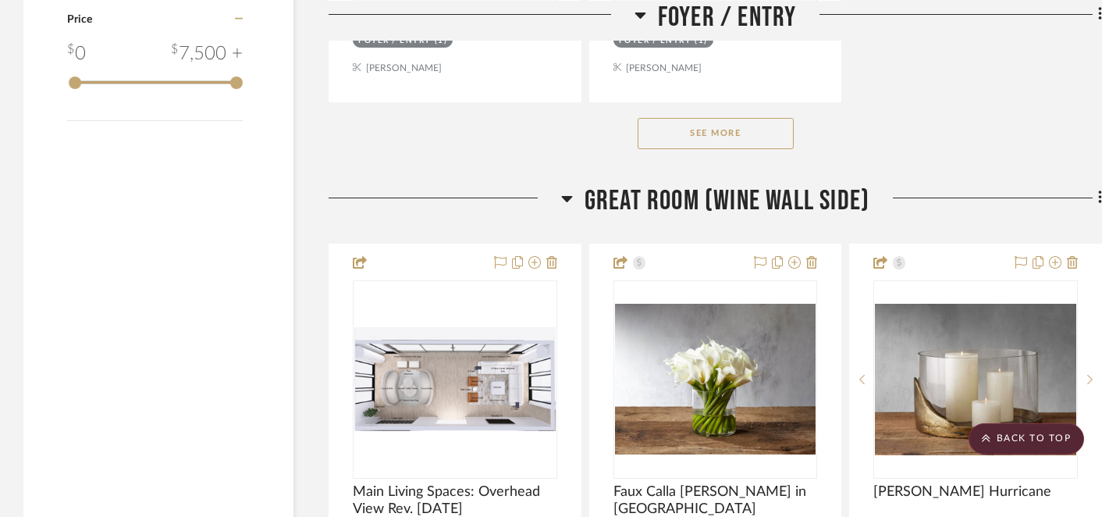
scroll to position [2394, 0]
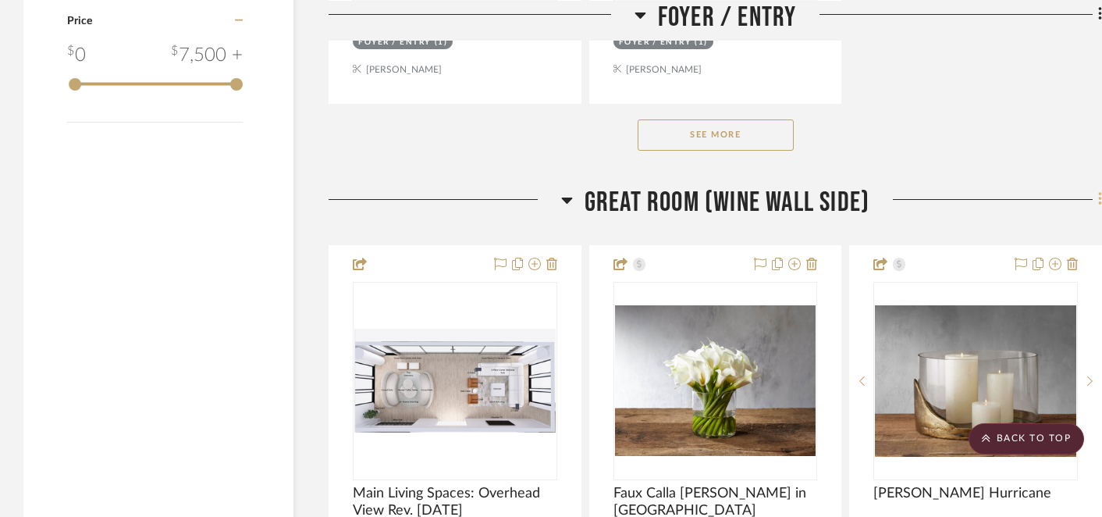
click at [1099, 197] on icon at bounding box center [1099, 199] width 3 height 13
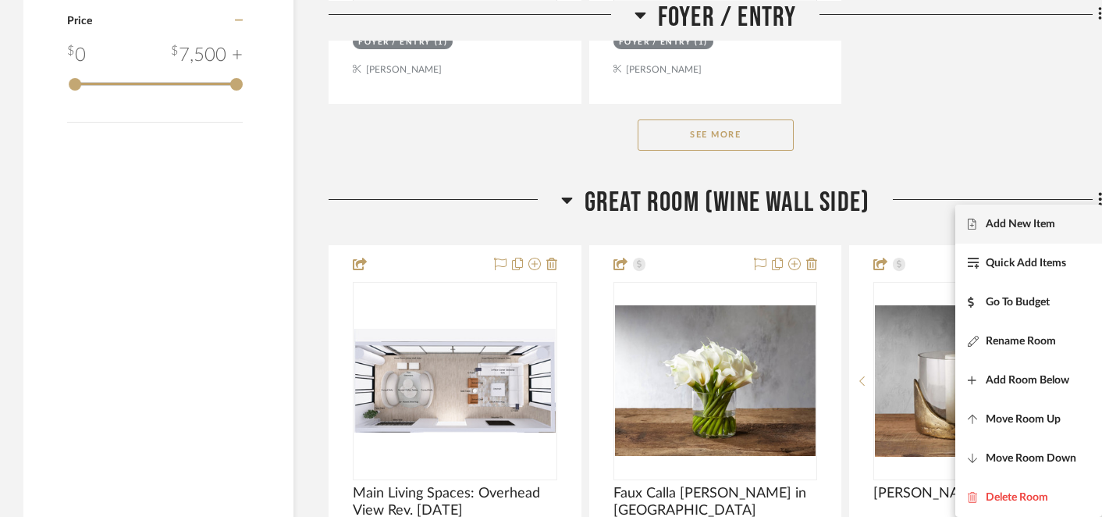
click at [1024, 225] on span "Add New Item" at bounding box center [1019, 224] width 69 height 13
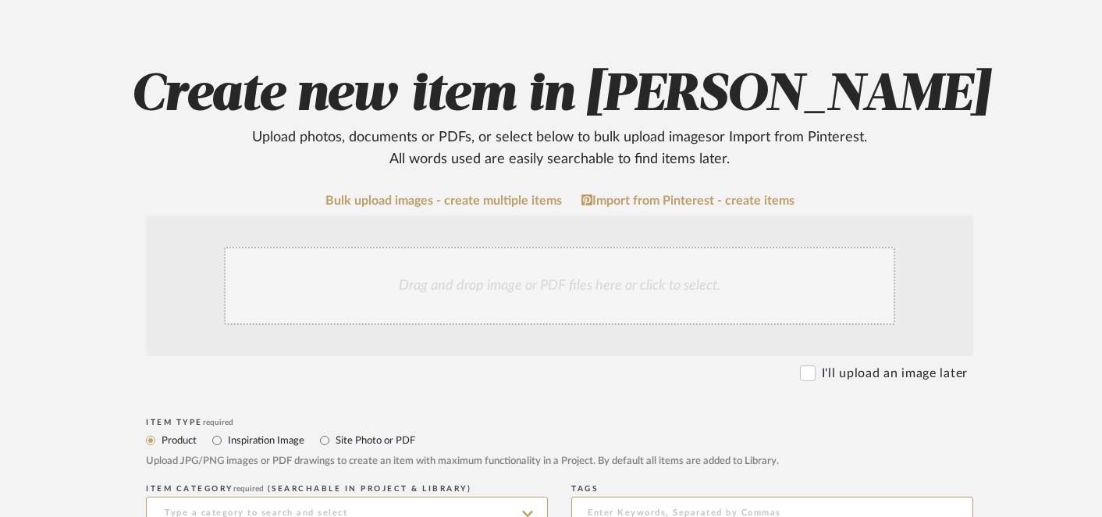
scroll to position [116, 2]
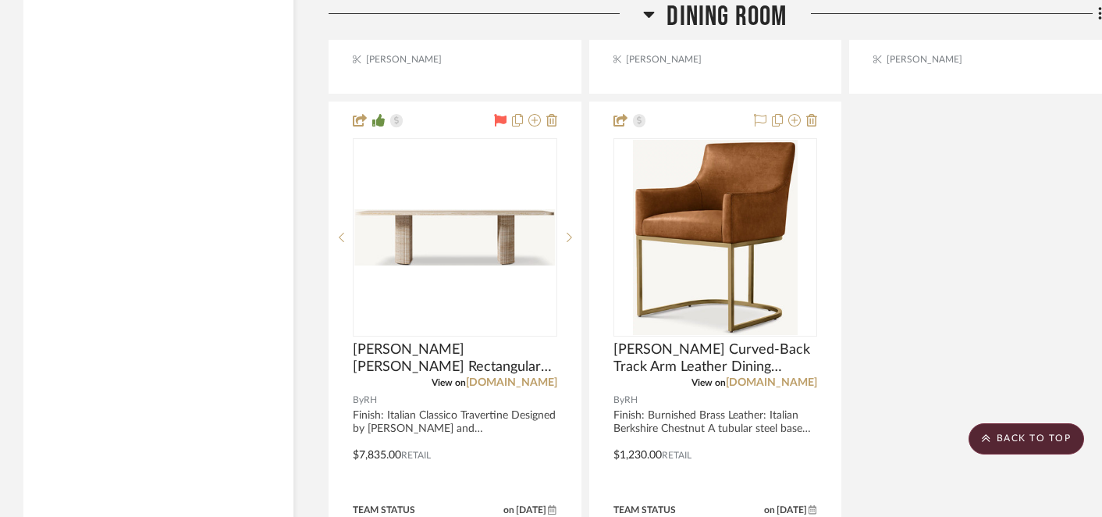
scroll to position [17262, 0]
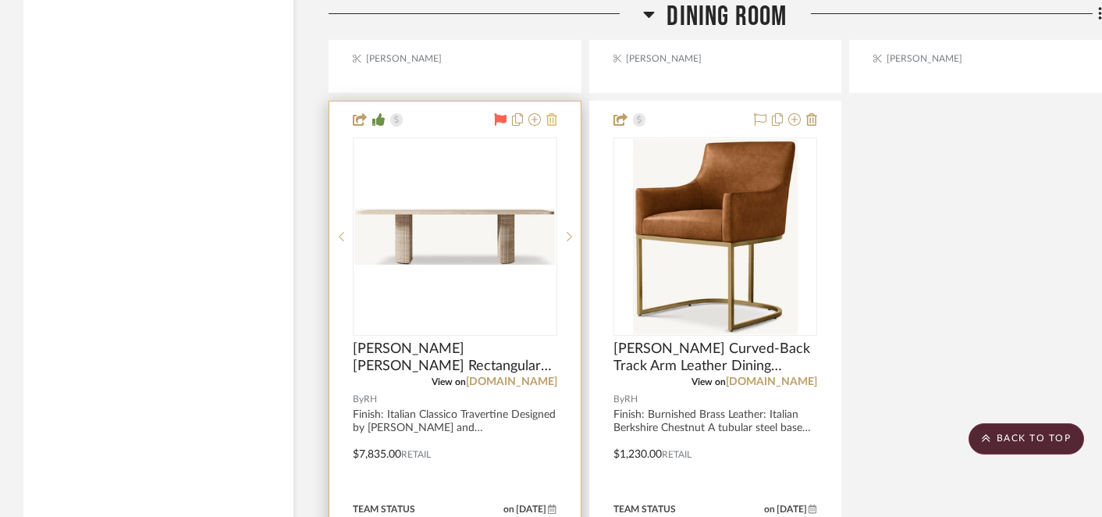
click at [552, 113] on icon at bounding box center [551, 119] width 11 height 12
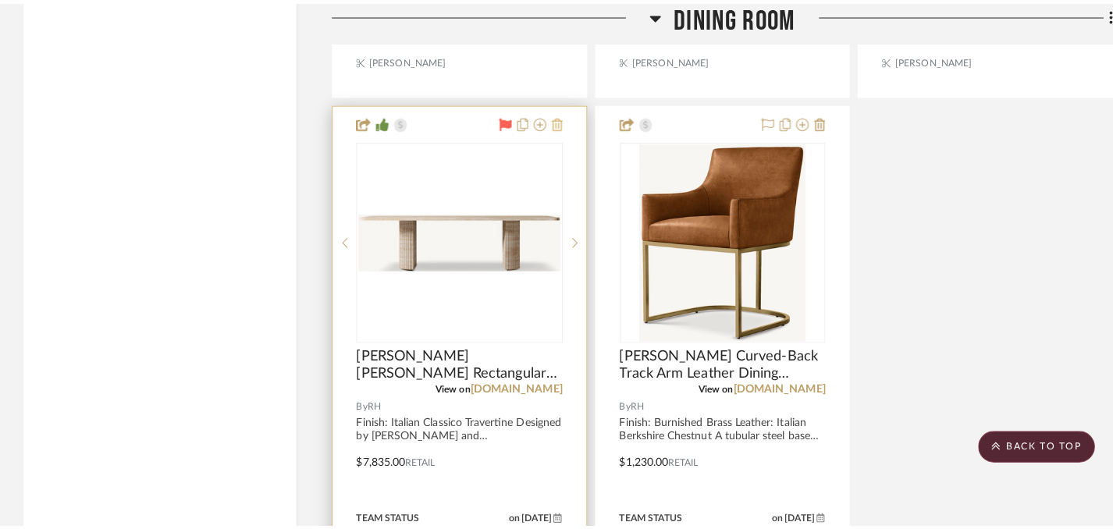
scroll to position [0, 0]
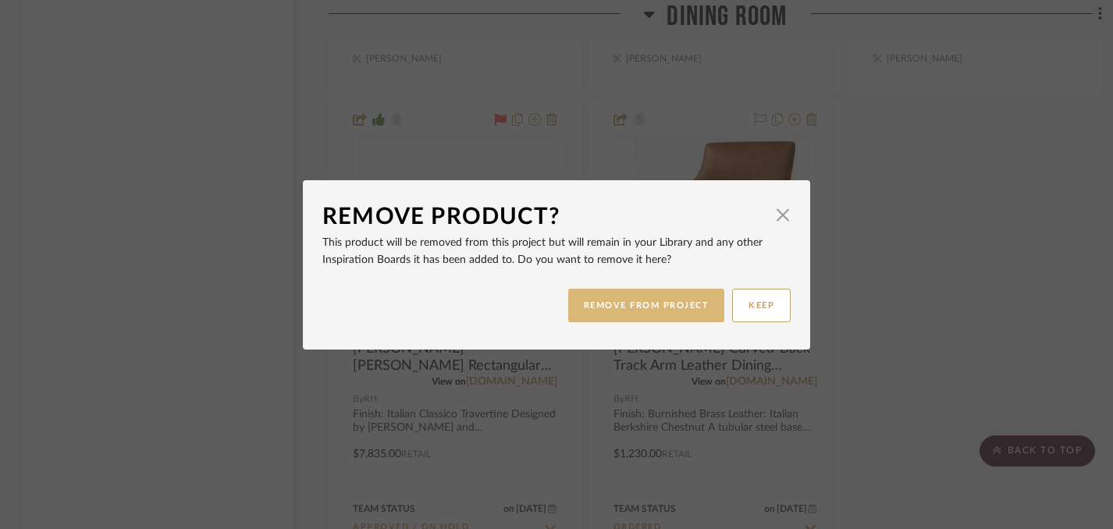
click at [610, 307] on button "REMOVE FROM PROJECT" at bounding box center [646, 306] width 157 height 34
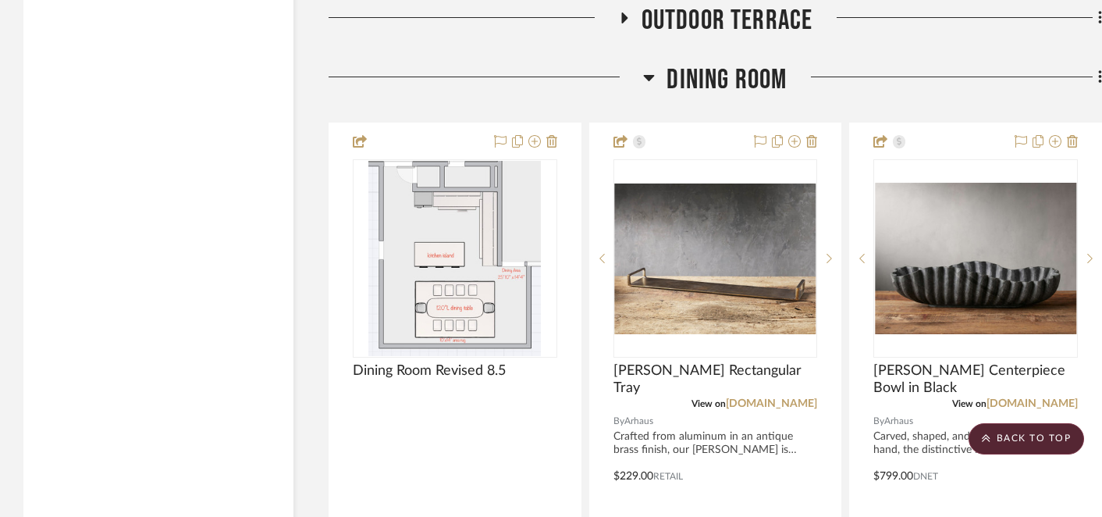
scroll to position [15848, 0]
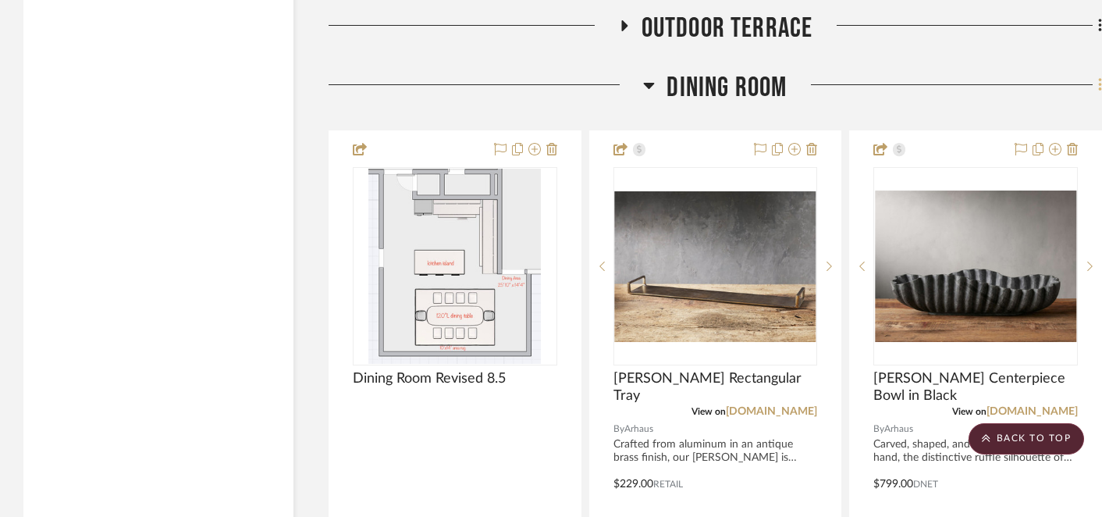
click at [1100, 76] on icon at bounding box center [1100, 84] width 5 height 17
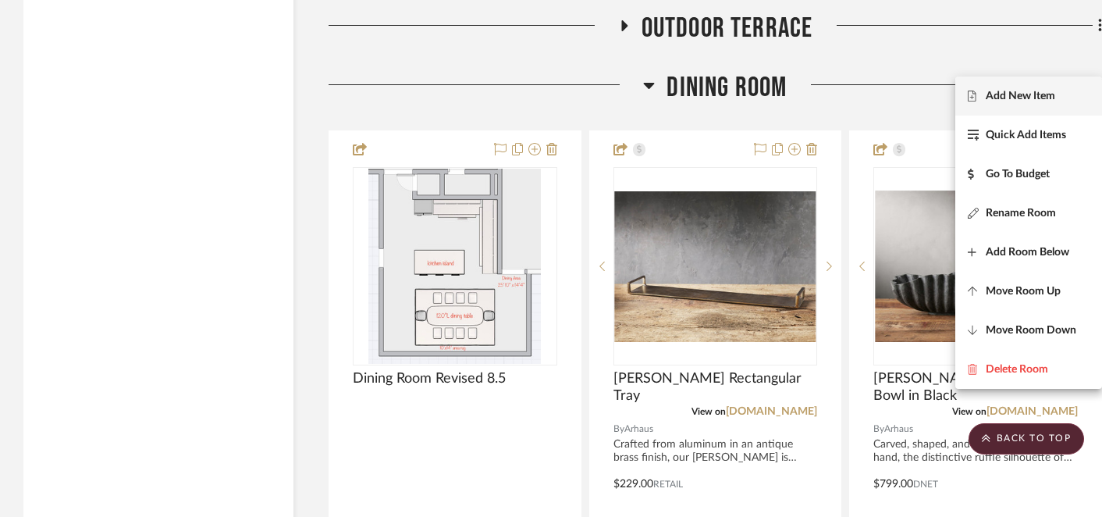
click at [1041, 98] on span "Add New Item" at bounding box center [1019, 96] width 69 height 13
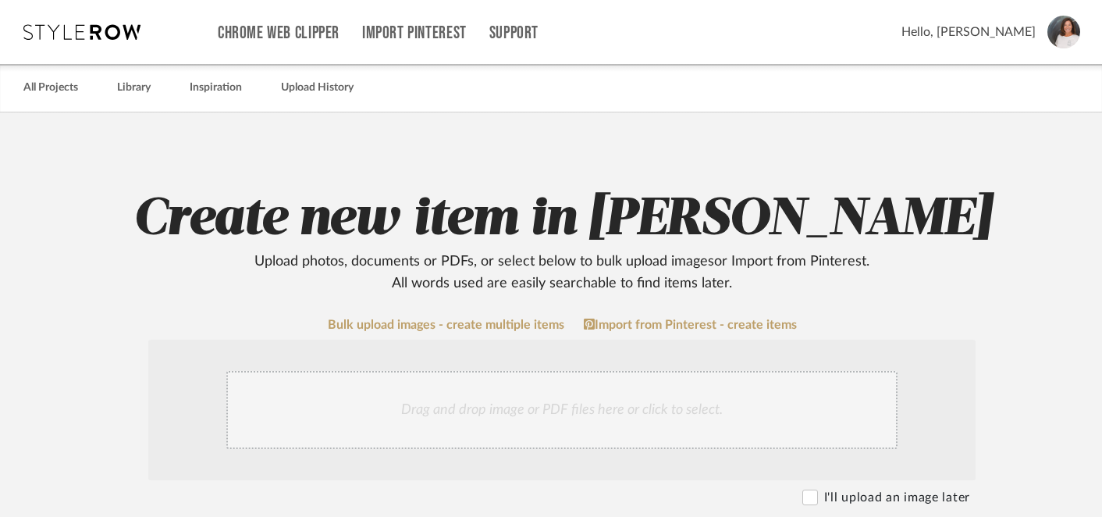
click at [605, 405] on div "Drag and drop image or PDF files here or click to select." at bounding box center [561, 410] width 671 height 78
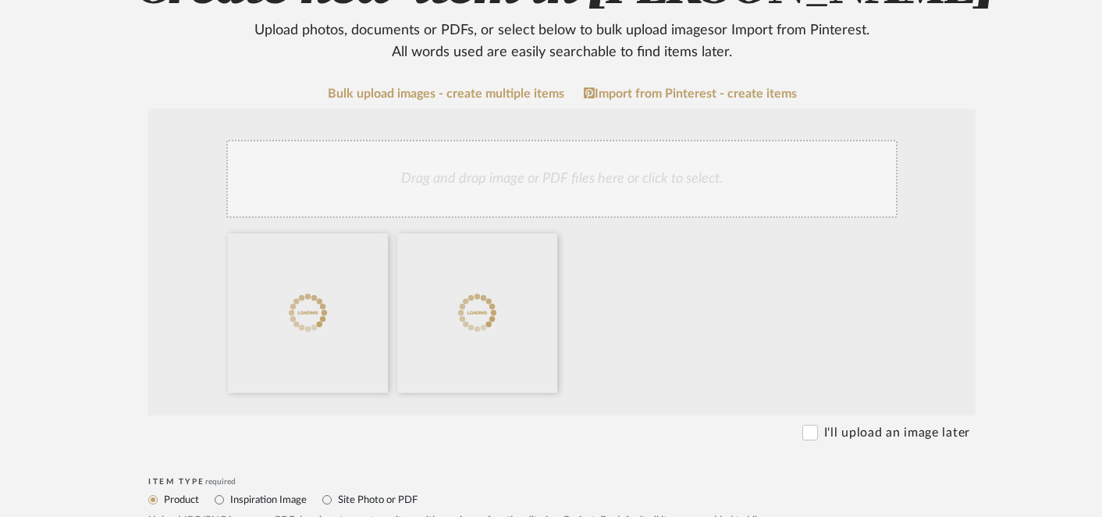
scroll to position [237, 0]
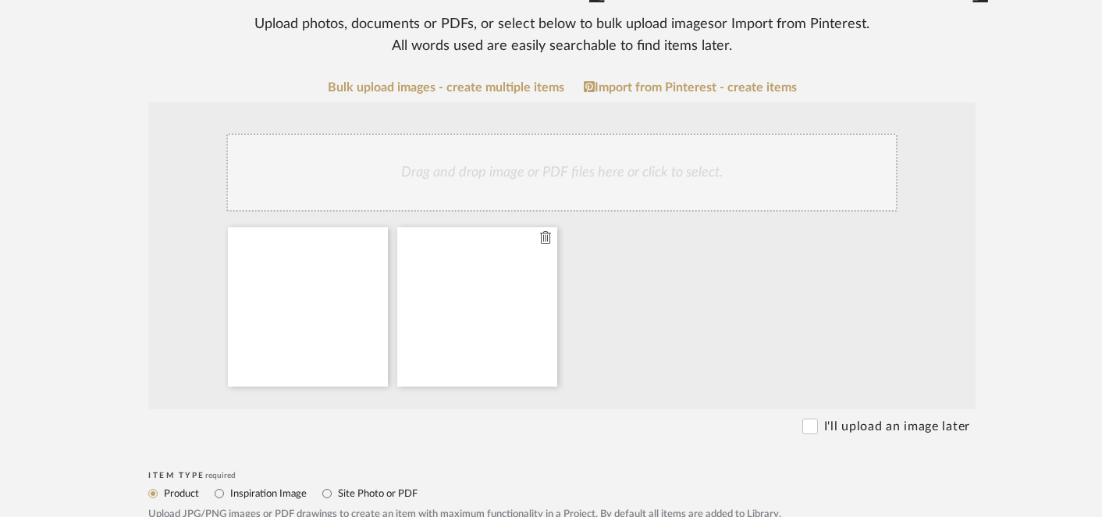
click at [545, 239] on icon at bounding box center [545, 237] width 11 height 12
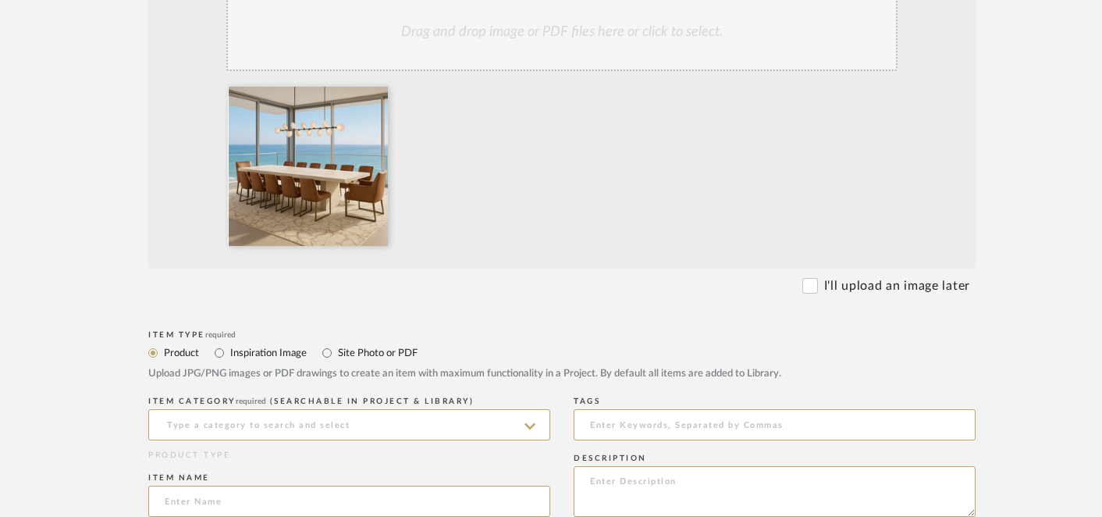
scroll to position [385, 0]
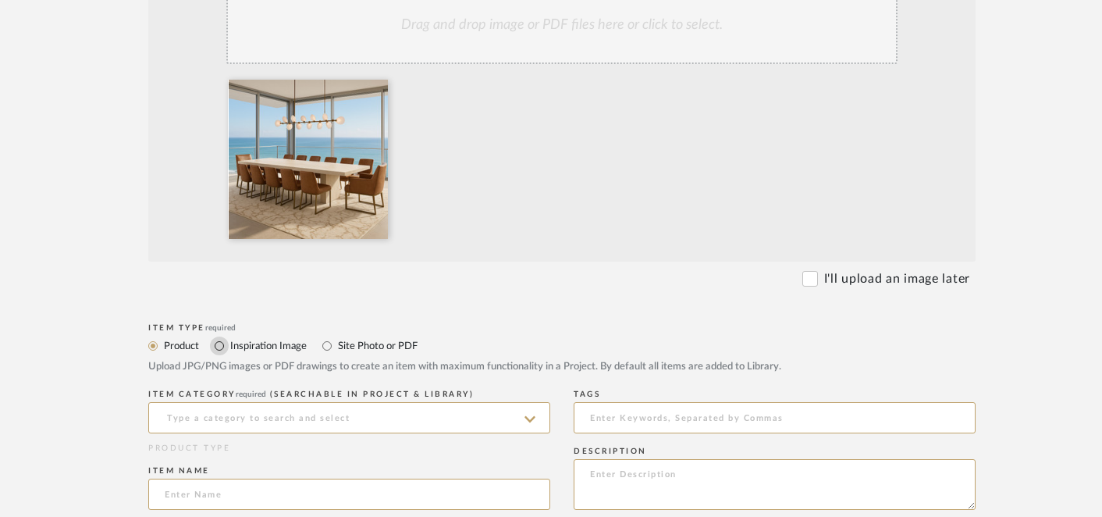
click at [220, 346] on input "Inspiration Image" at bounding box center [219, 345] width 19 height 19
radio input "true"
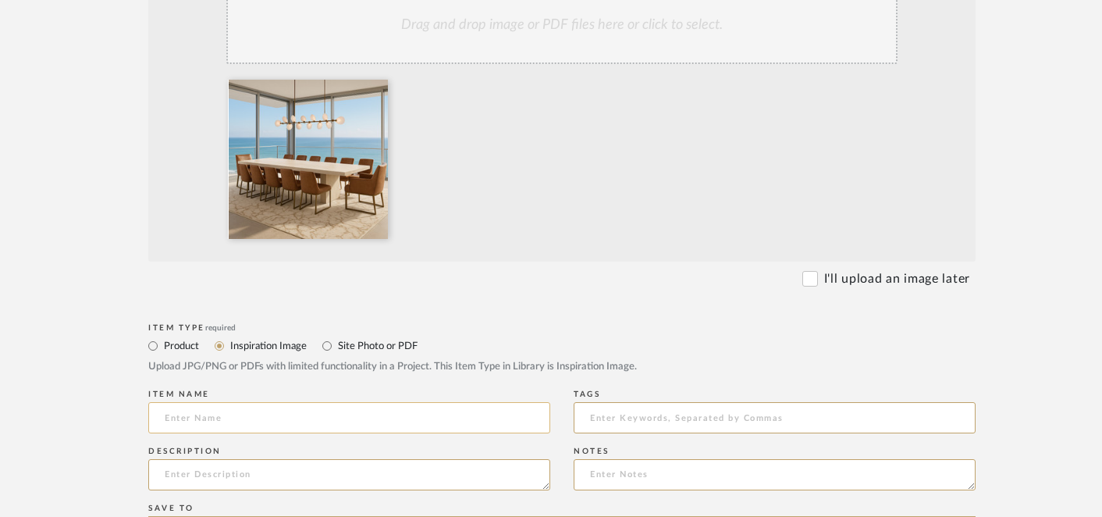
click at [264, 421] on input at bounding box center [349, 417] width 402 height 31
type input "r"
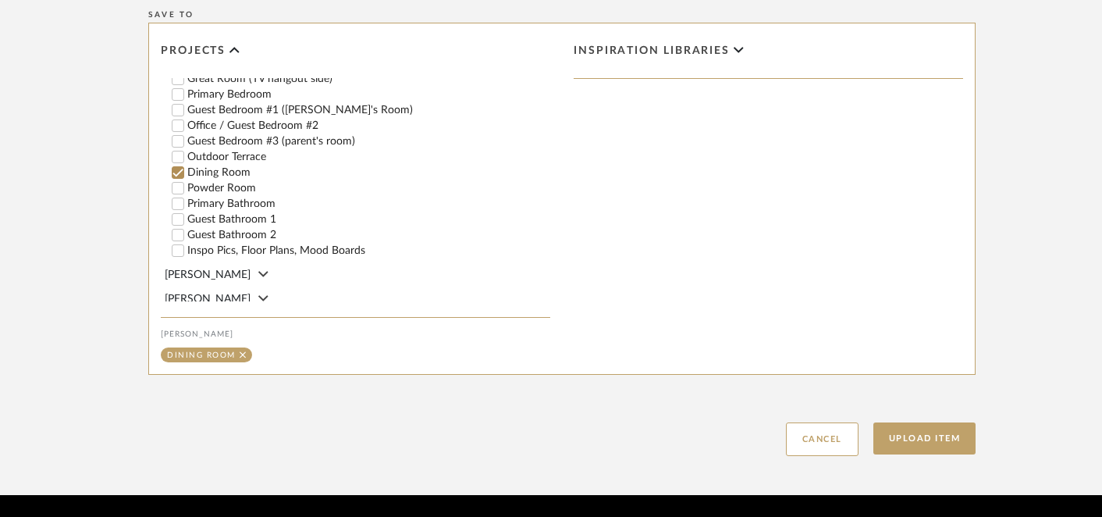
scroll to position [928, 0]
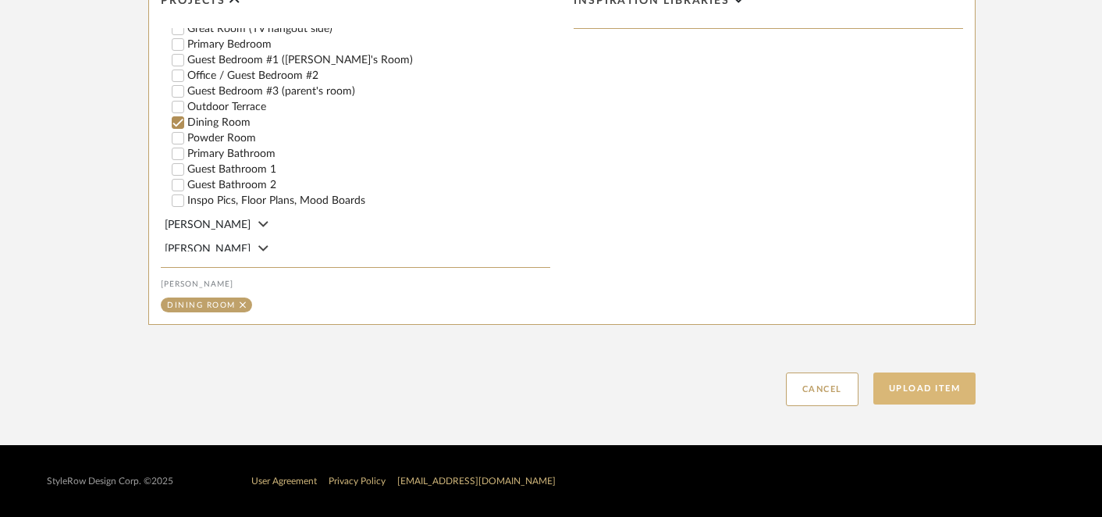
type input "Rendering with Mizu Dining Table"
click at [914, 385] on button "Upload Item" at bounding box center [924, 388] width 103 height 32
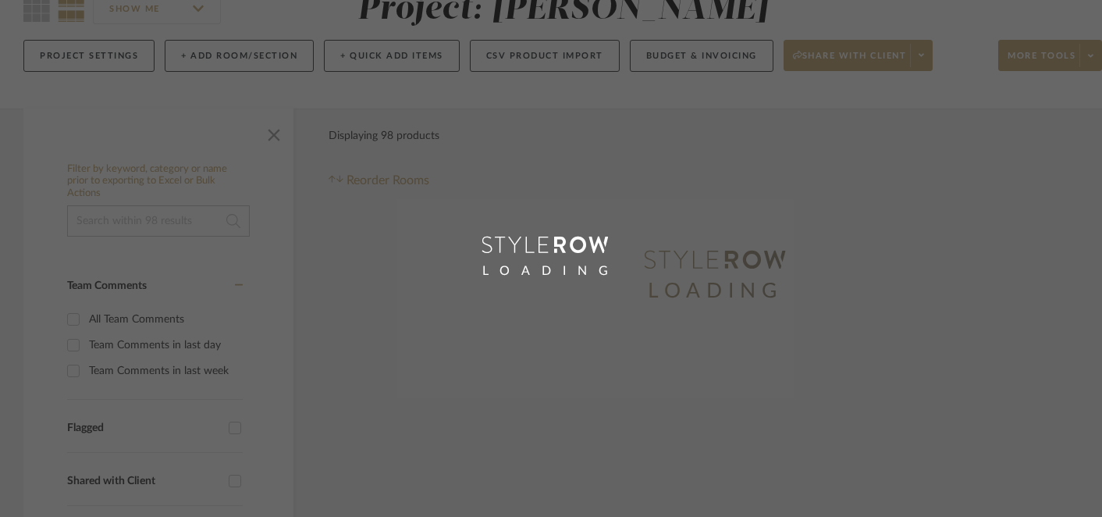
scroll to position [4, 0]
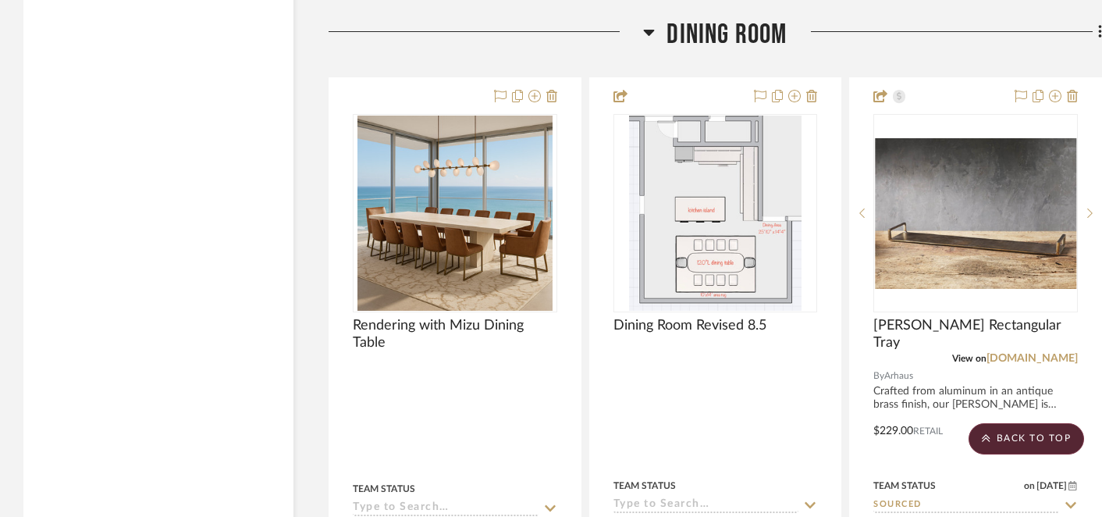
scroll to position [15861, 0]
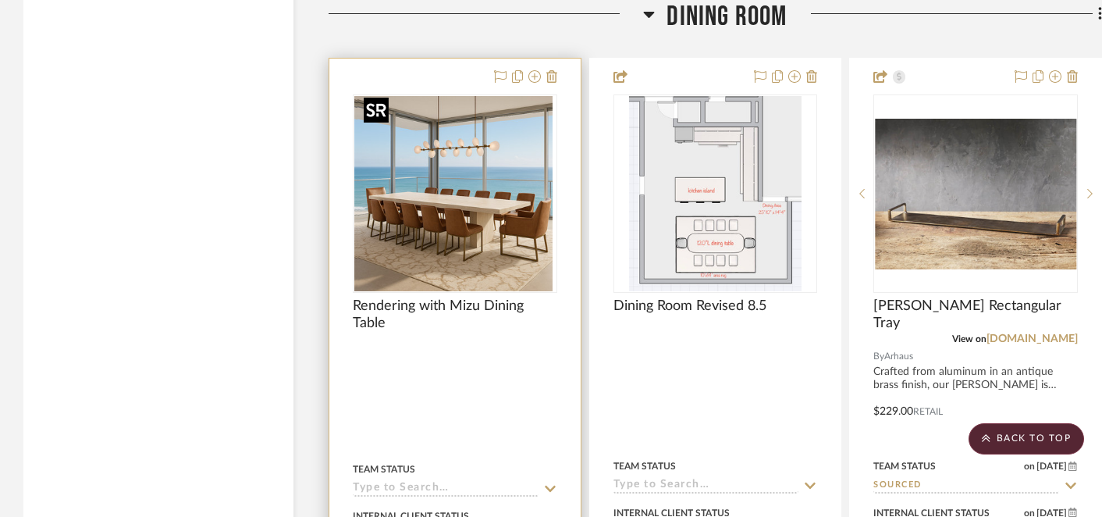
click at [478, 202] on div at bounding box center [455, 193] width 204 height 198
click at [499, 193] on img "0" at bounding box center [454, 193] width 195 height 195
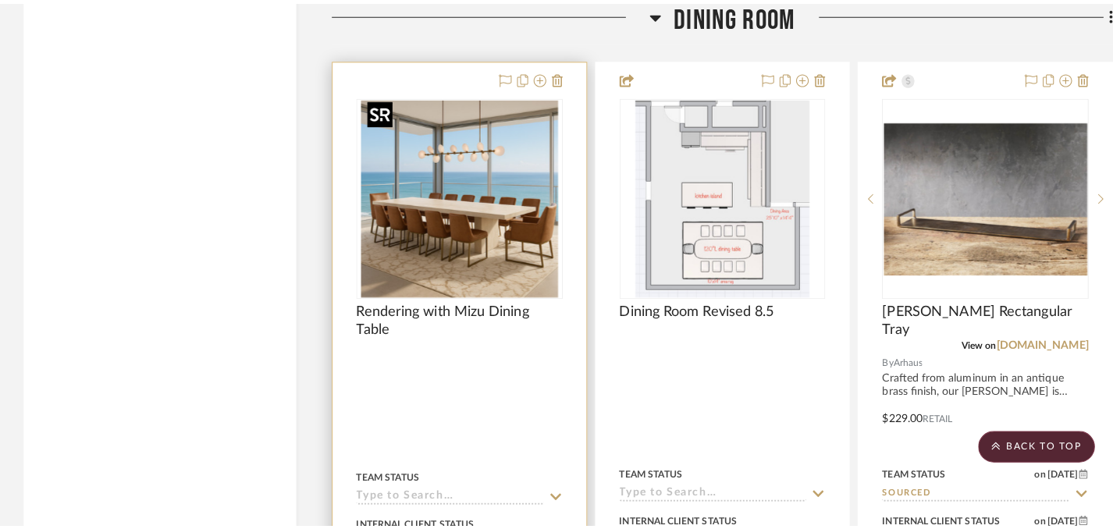
scroll to position [0, 0]
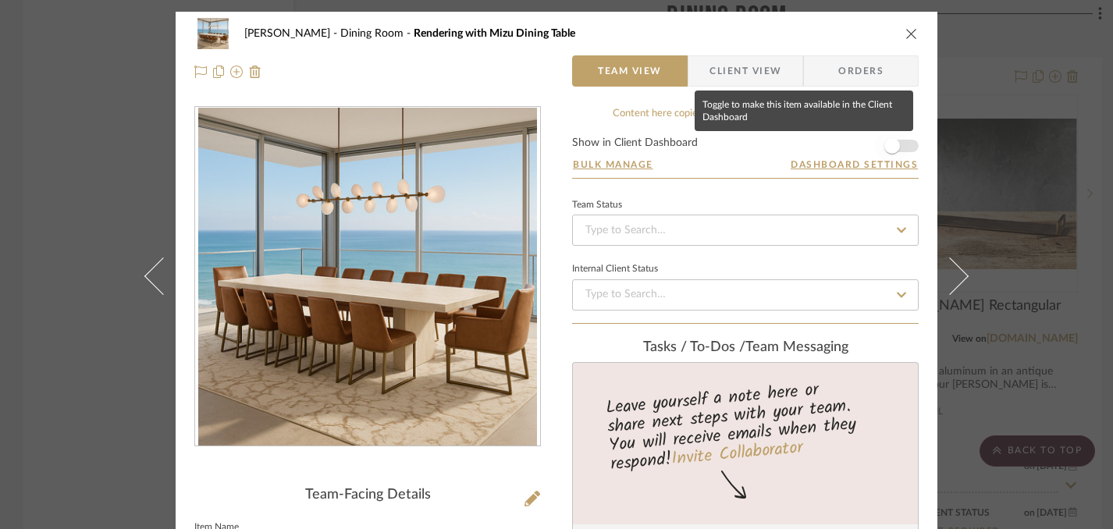
click at [889, 147] on span "button" at bounding box center [892, 146] width 16 height 16
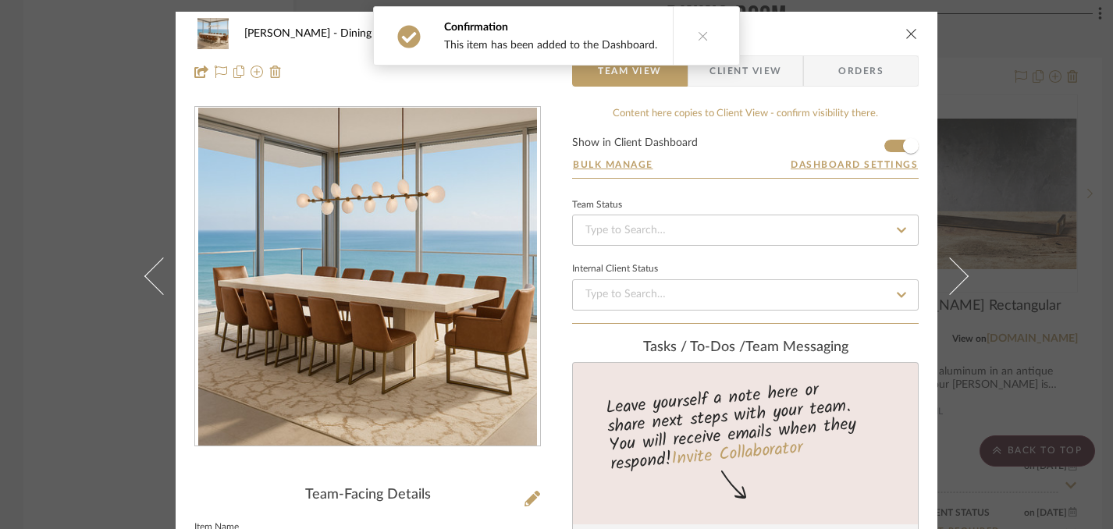
click at [907, 37] on icon "close" at bounding box center [911, 33] width 12 height 12
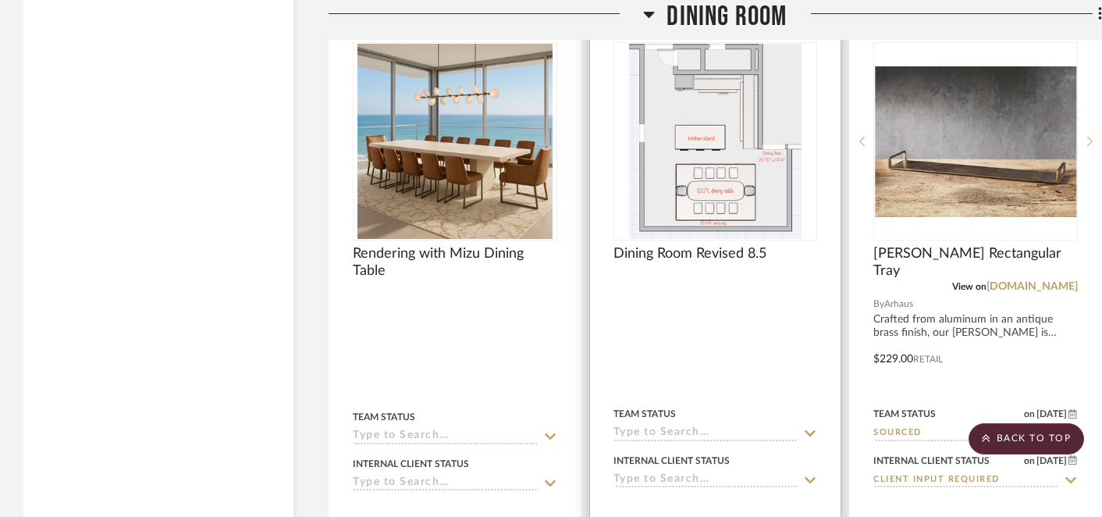
scroll to position [15910, 0]
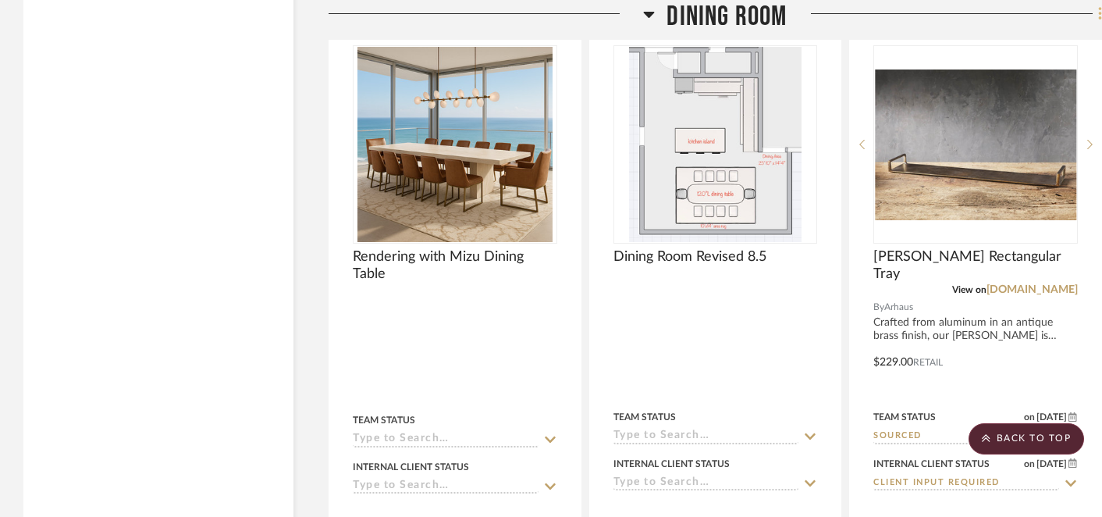
click at [1099, 16] on icon at bounding box center [1099, 13] width 3 height 13
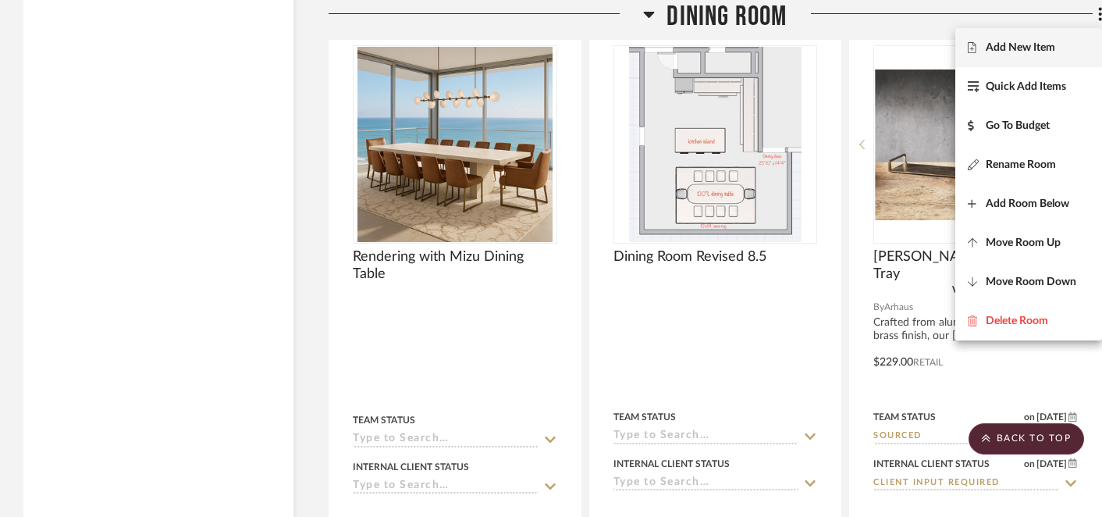
click at [1034, 44] on span "Add New Item" at bounding box center [1019, 47] width 69 height 13
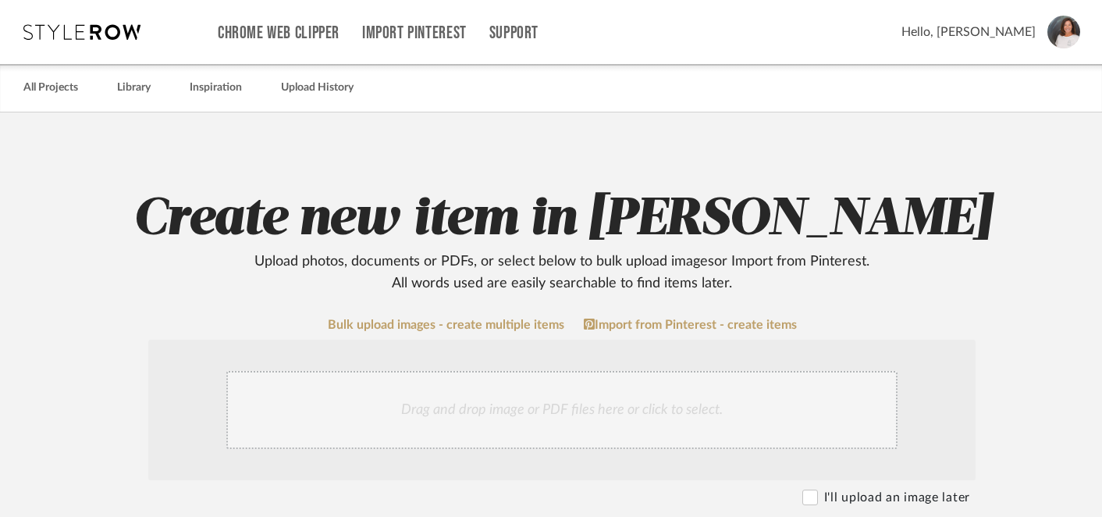
click at [526, 405] on div "Drag and drop image or PDF files here or click to select." at bounding box center [561, 410] width 671 height 78
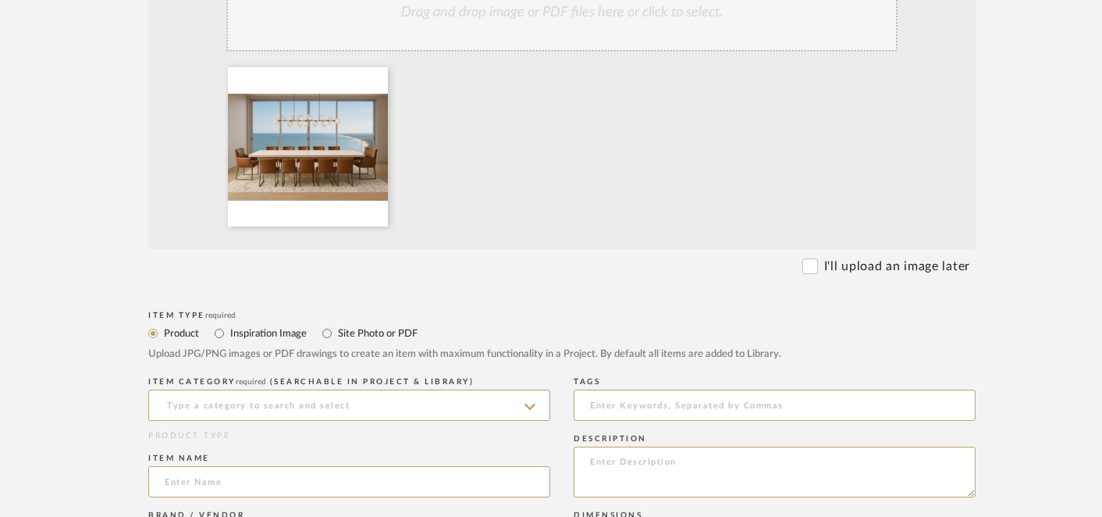
scroll to position [398, 0]
click at [222, 332] on input "Inspiration Image" at bounding box center [219, 332] width 19 height 19
radio input "true"
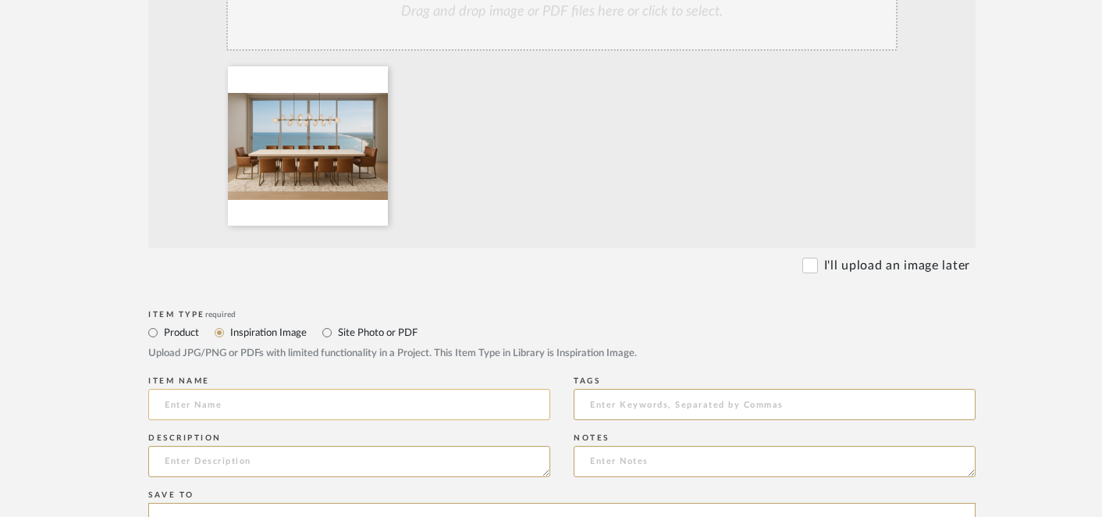
click at [256, 407] on input at bounding box center [349, 404] width 402 height 31
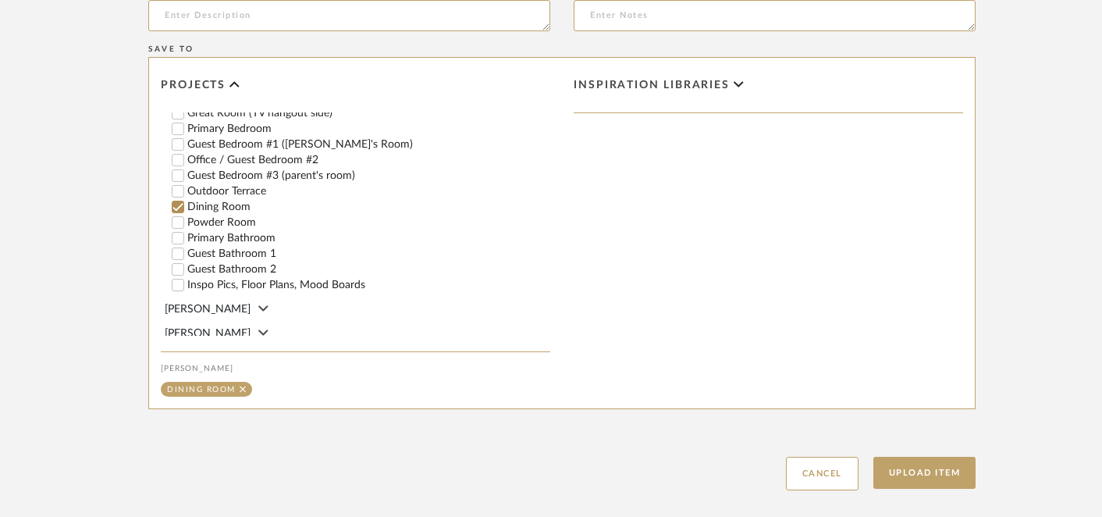
scroll to position [867, 0]
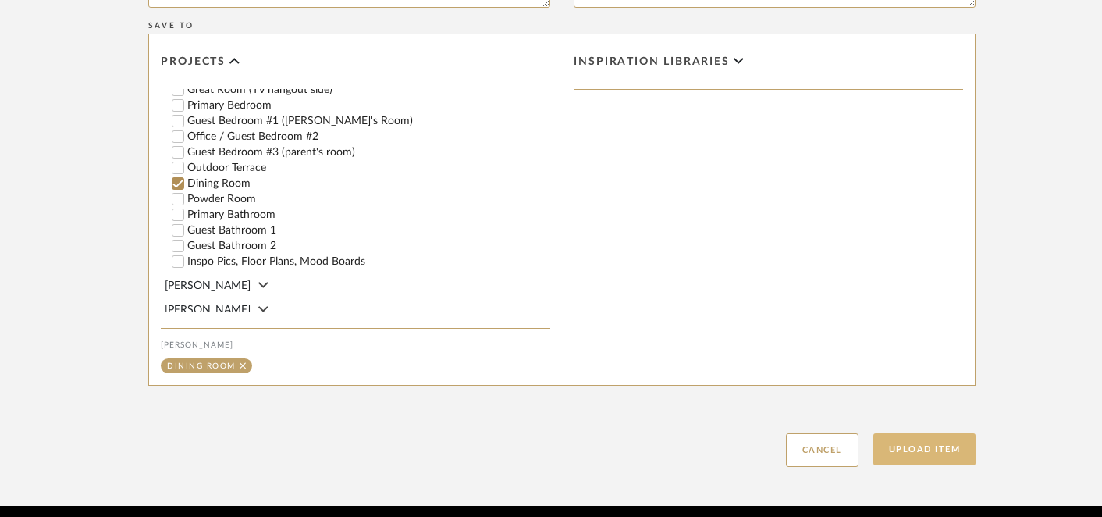
type input "Rendering with [PERSON_NAME] Dining Table"
click at [908, 449] on button "Upload Item" at bounding box center [924, 449] width 103 height 32
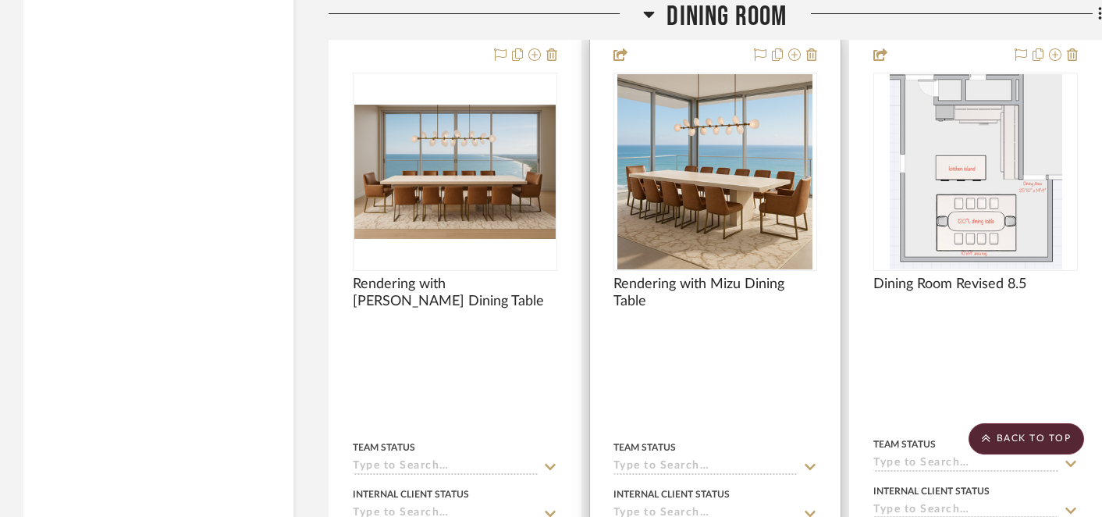
scroll to position [15879, 0]
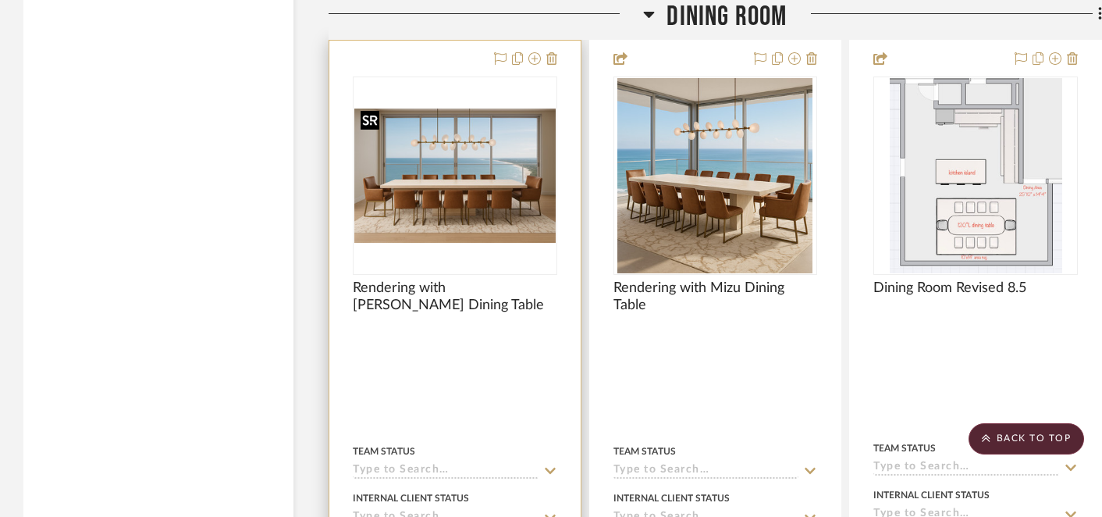
click at [454, 198] on img "0" at bounding box center [454, 175] width 201 height 134
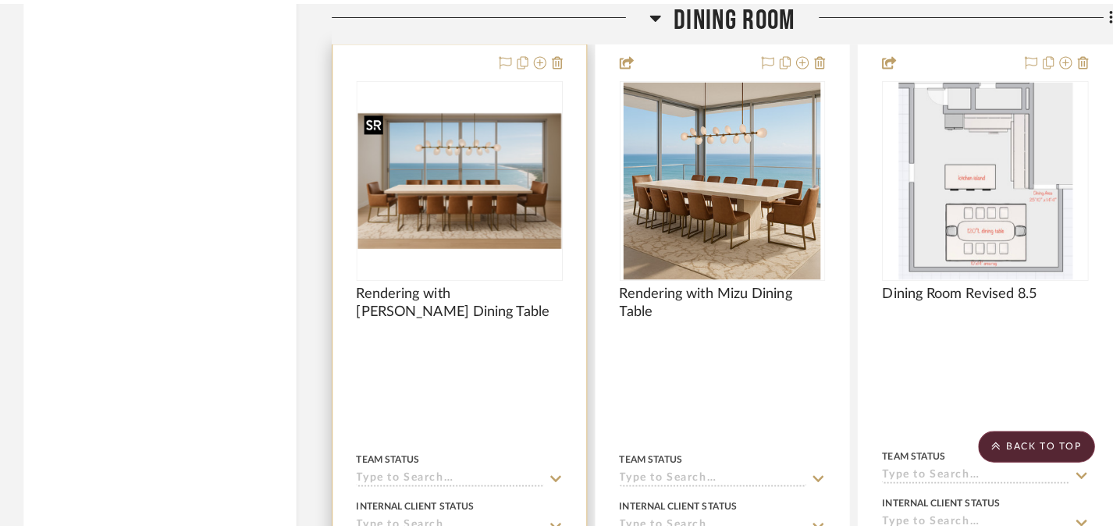
scroll to position [0, 0]
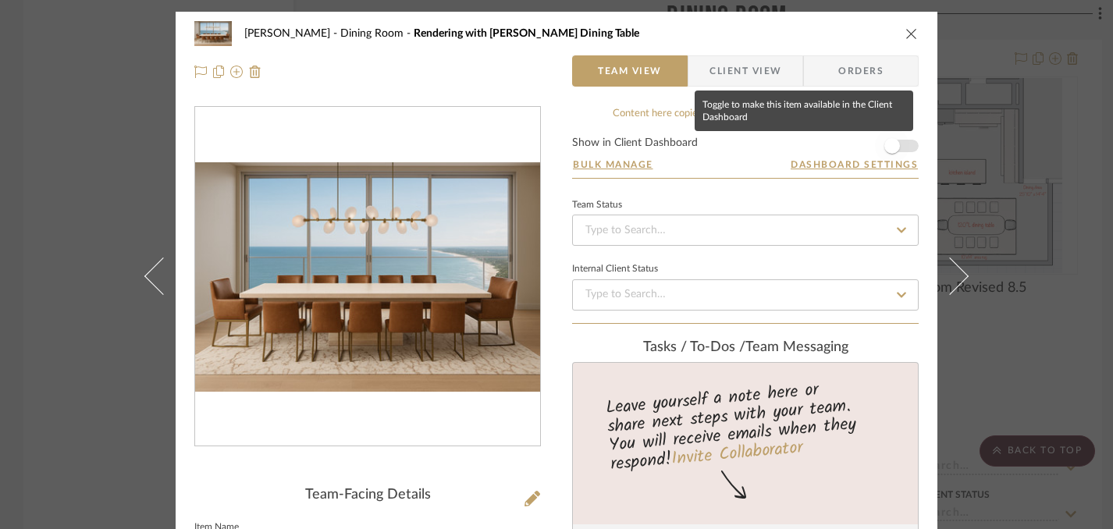
click at [892, 148] on span "button" at bounding box center [892, 146] width 16 height 16
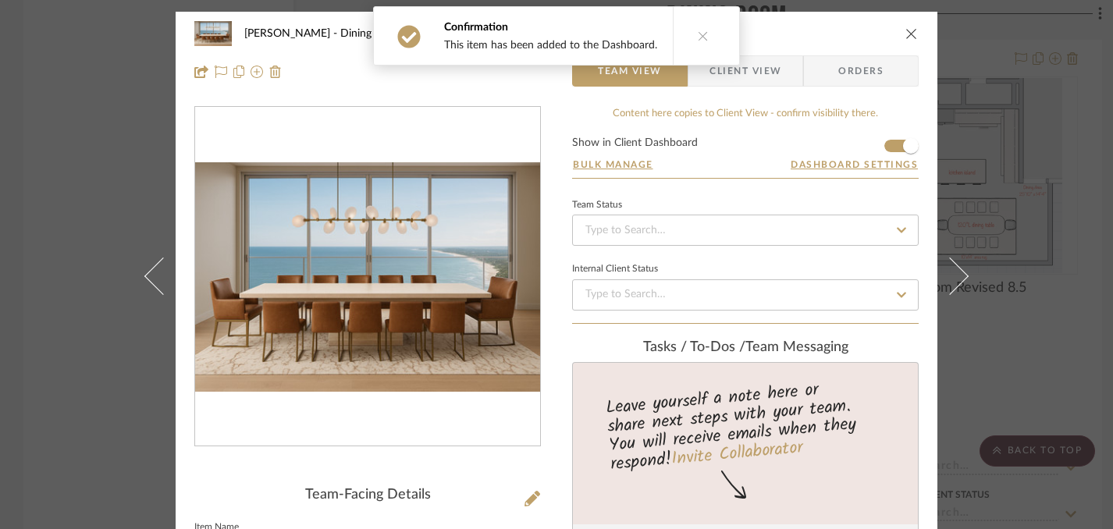
click at [905, 35] on icon "close" at bounding box center [911, 33] width 12 height 12
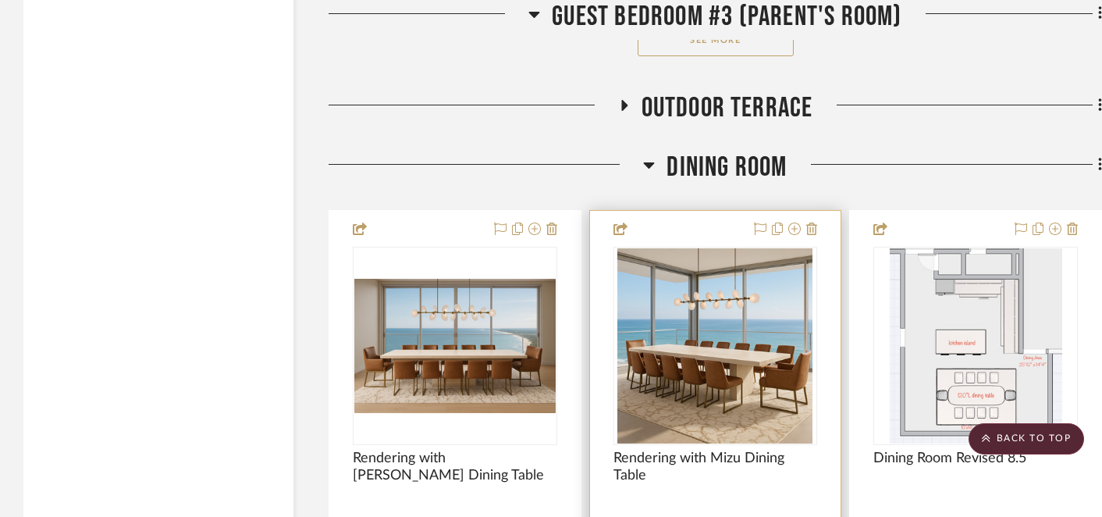
scroll to position [15713, 0]
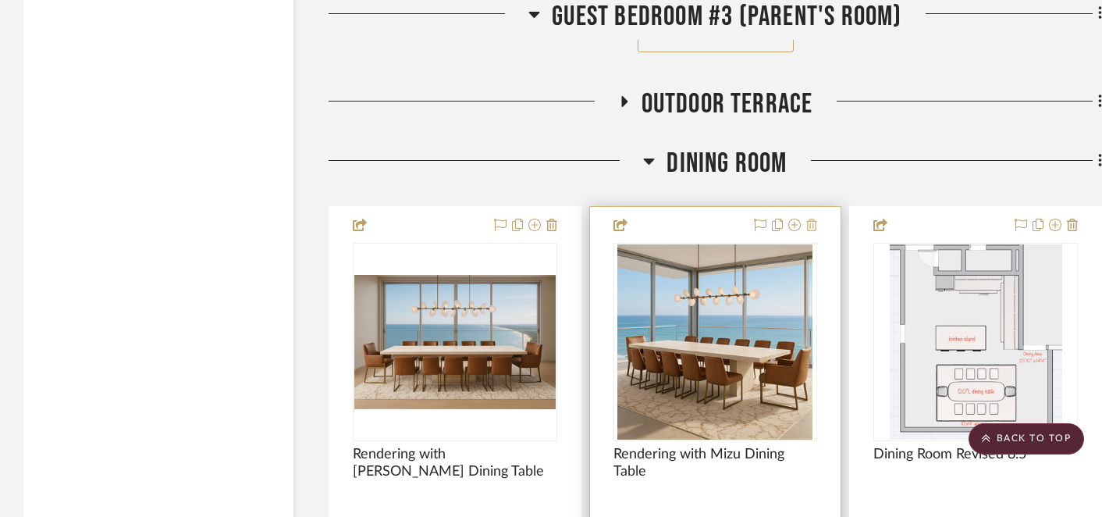
click at [813, 219] on icon at bounding box center [811, 224] width 11 height 12
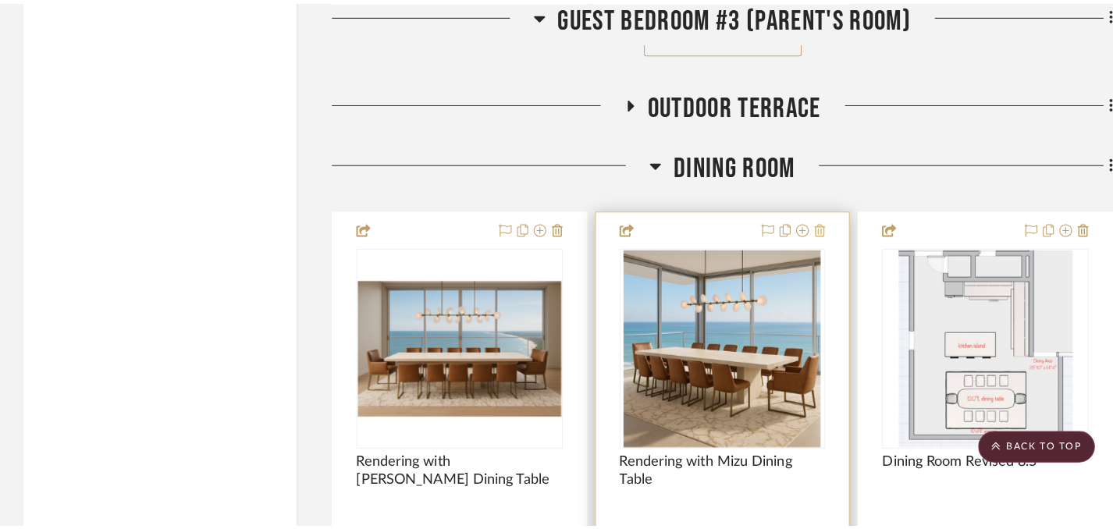
scroll to position [0, 0]
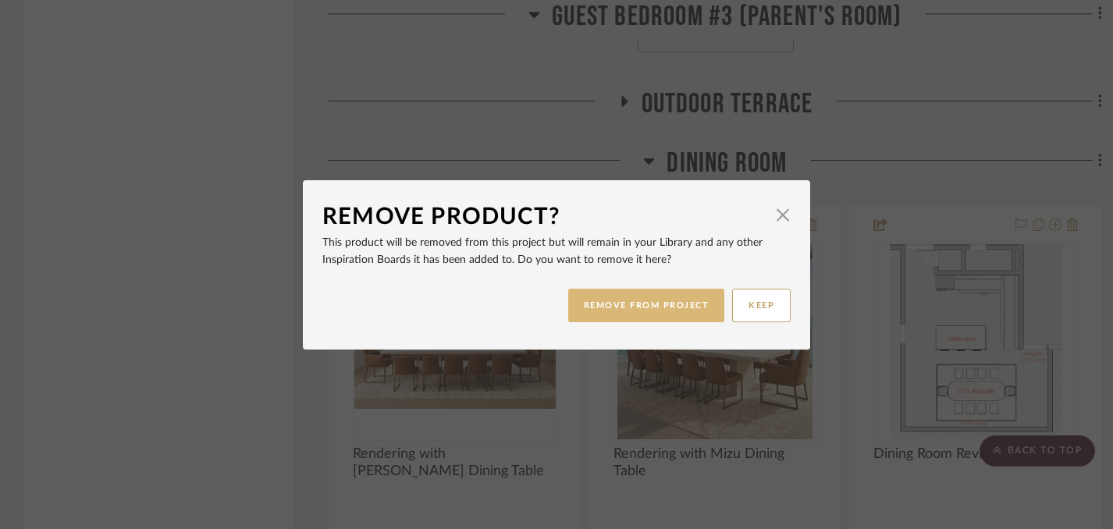
click at [659, 313] on button "REMOVE FROM PROJECT" at bounding box center [646, 306] width 157 height 34
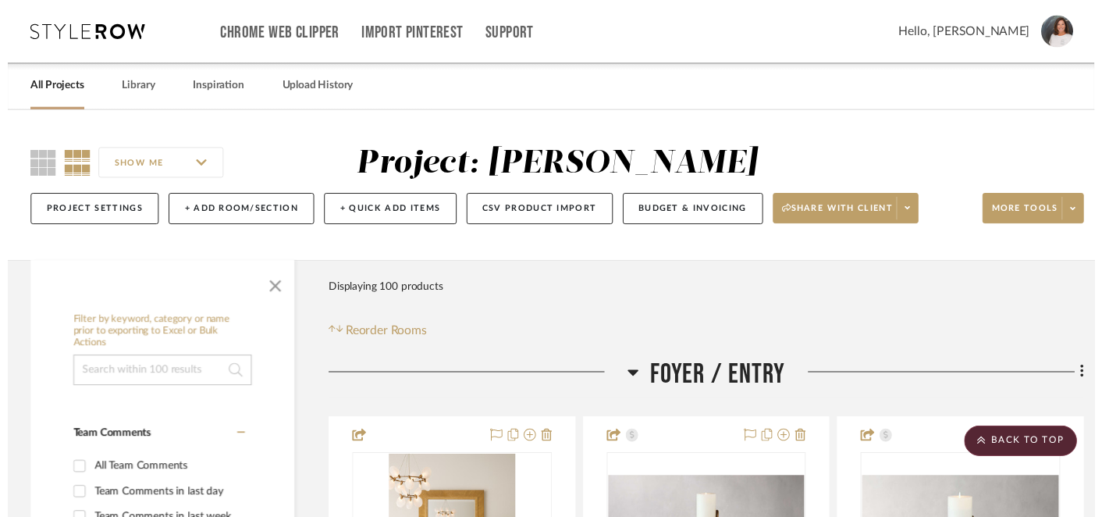
scroll to position [15713, 0]
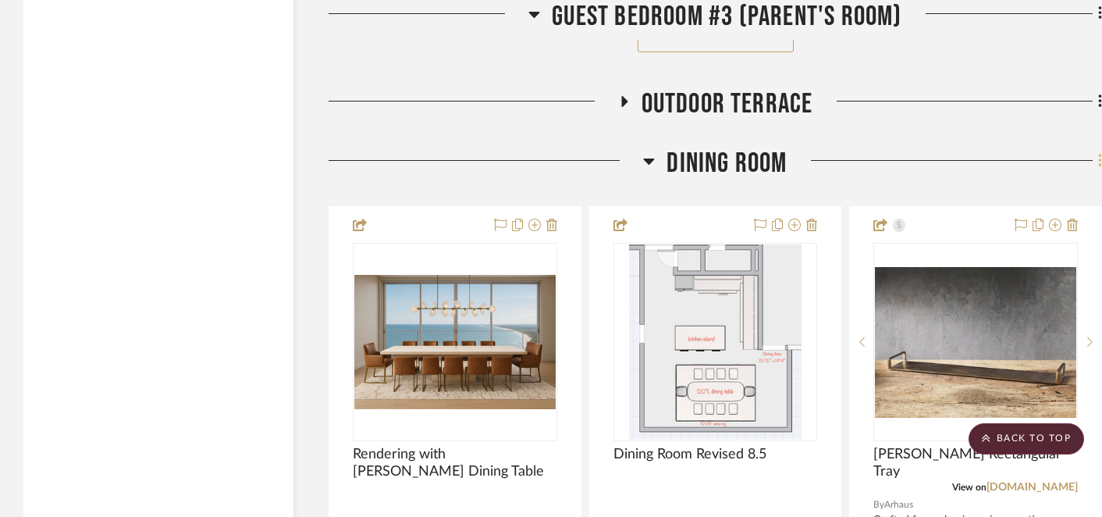
click at [1098, 159] on icon at bounding box center [1100, 160] width 5 height 17
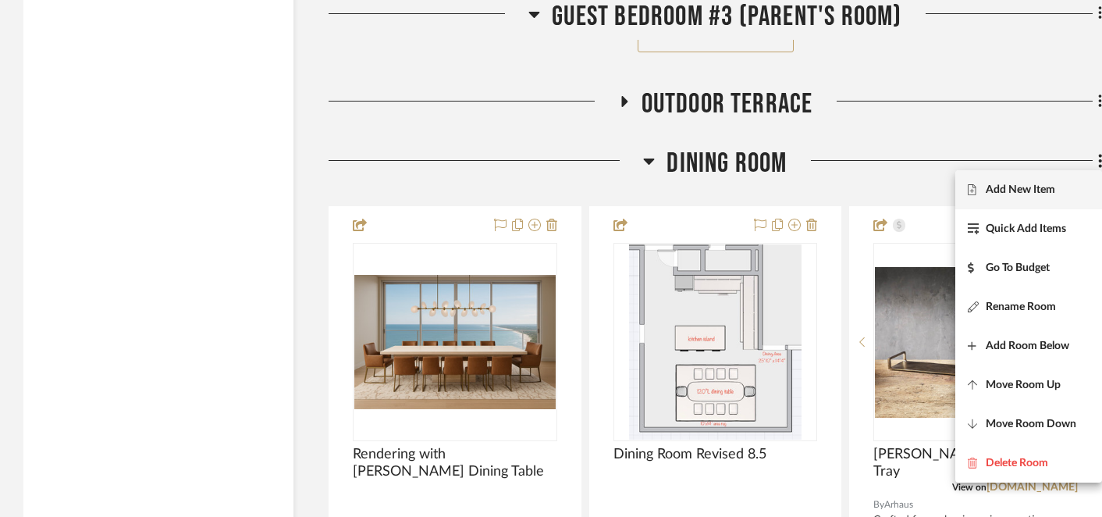
click at [1031, 192] on span "Add New Item" at bounding box center [1019, 189] width 69 height 13
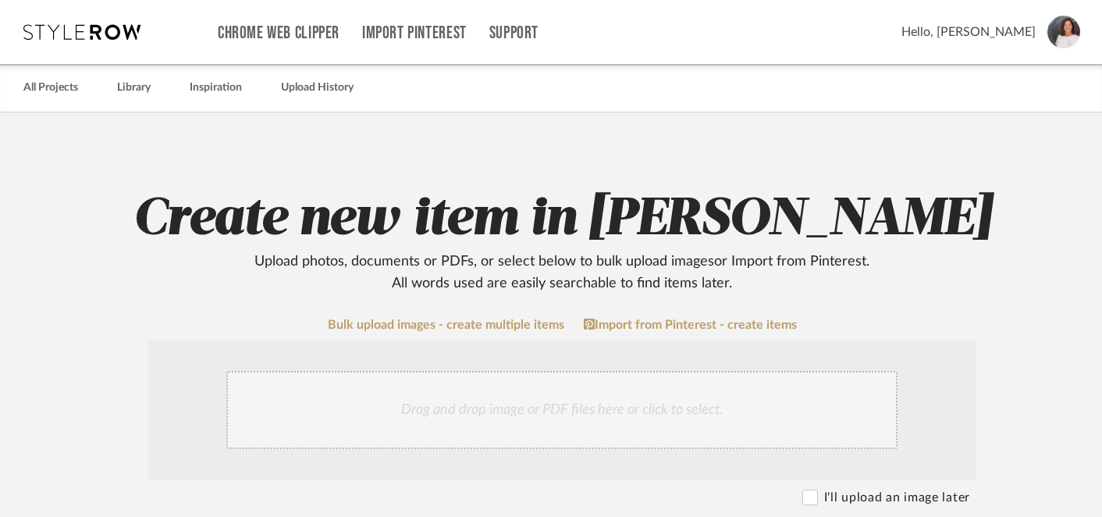
click at [651, 409] on div "Drag and drop image or PDF files here or click to select." at bounding box center [561, 410] width 671 height 78
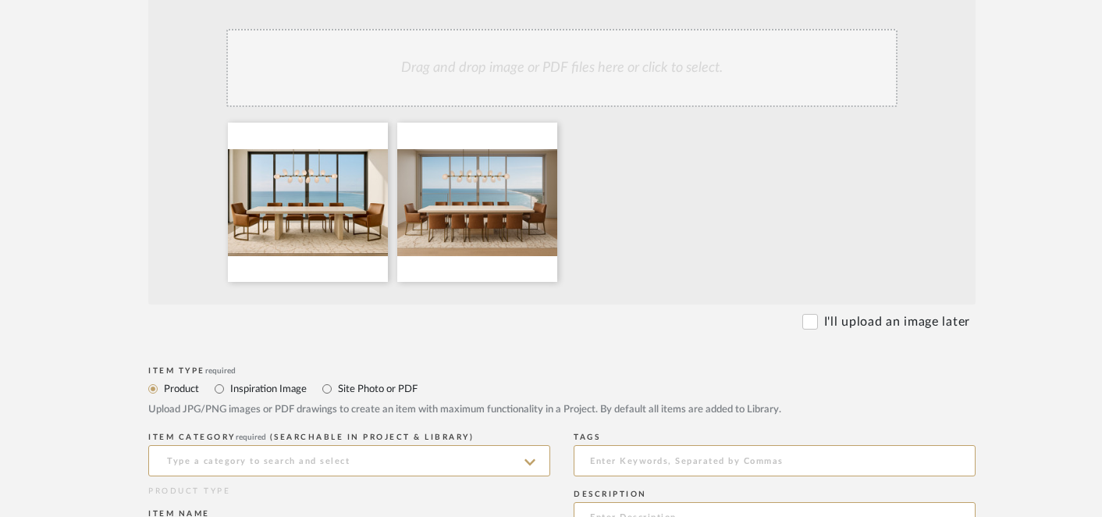
scroll to position [340, 0]
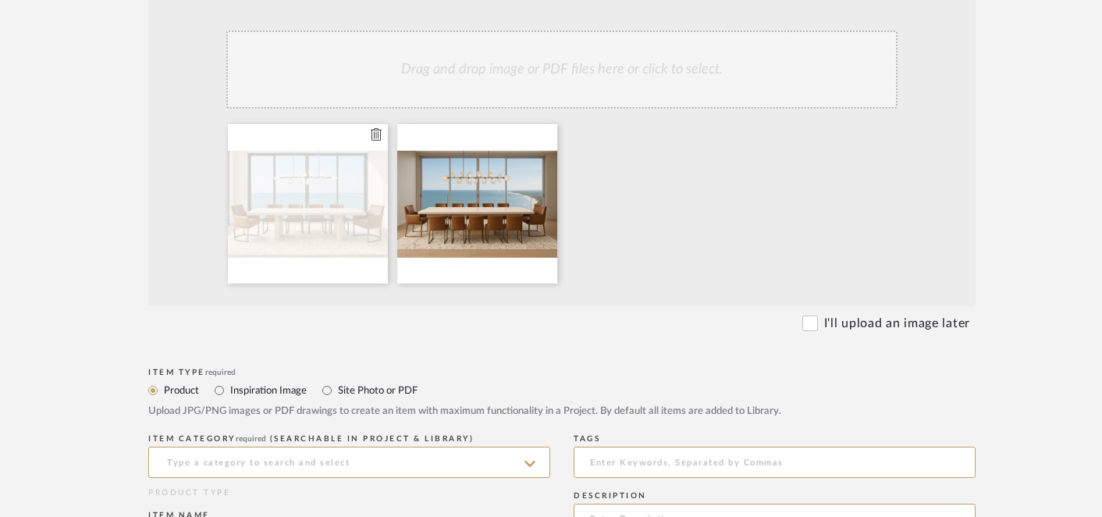
click at [375, 137] on icon at bounding box center [376, 134] width 11 height 12
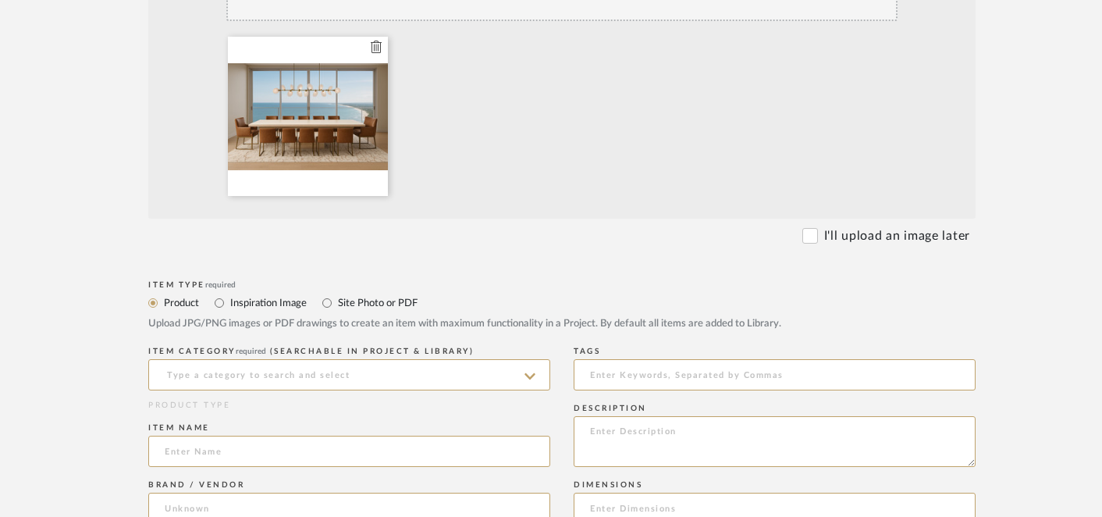
scroll to position [430, 0]
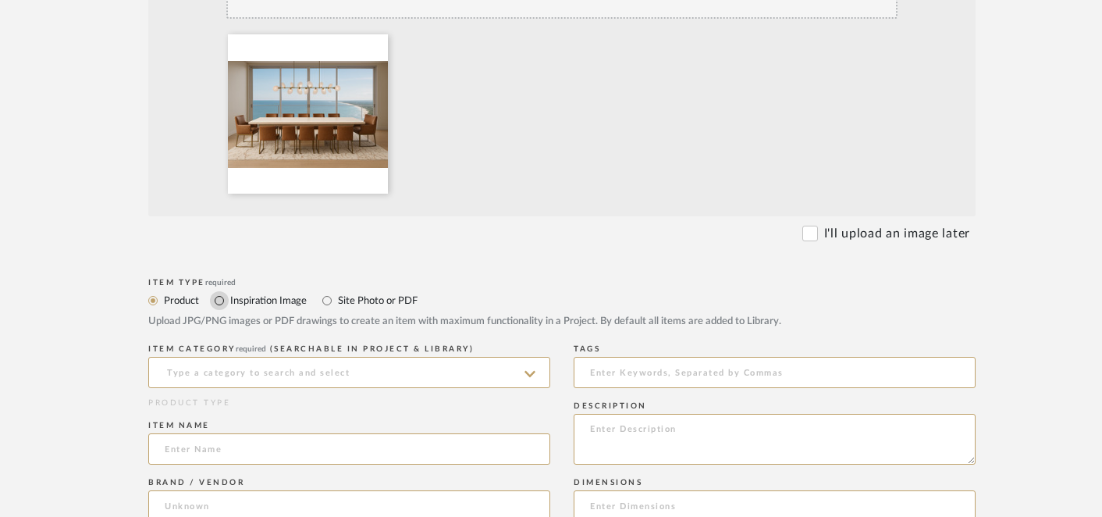
click at [220, 302] on input "Inspiration Image" at bounding box center [219, 300] width 19 height 19
radio input "true"
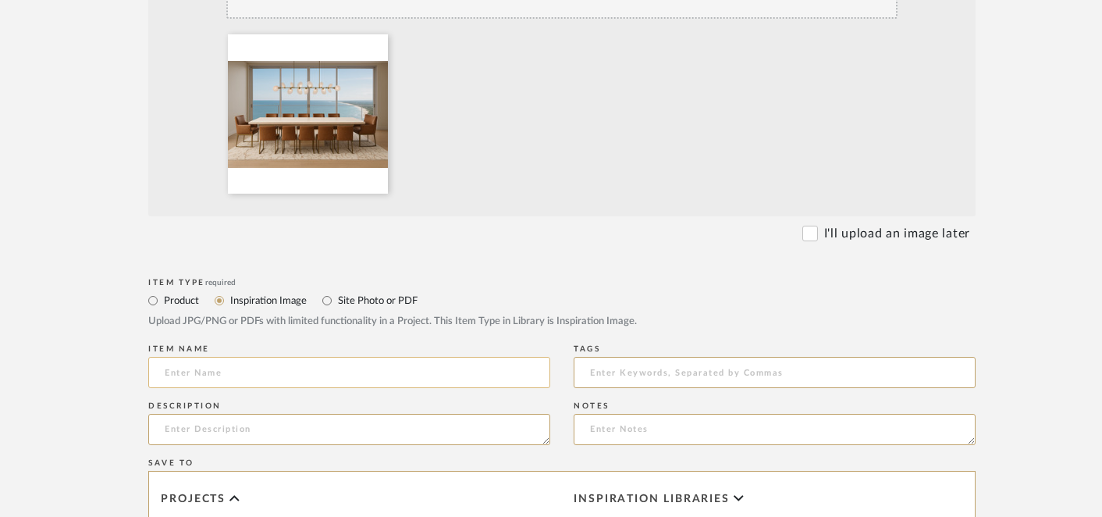
click at [260, 369] on input at bounding box center [349, 372] width 402 height 31
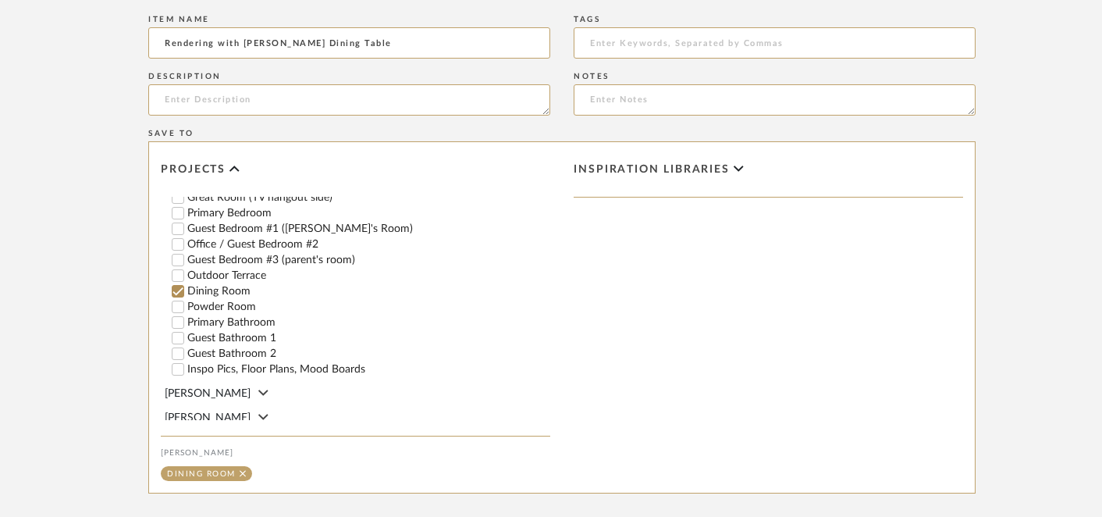
scroll to position [928, 0]
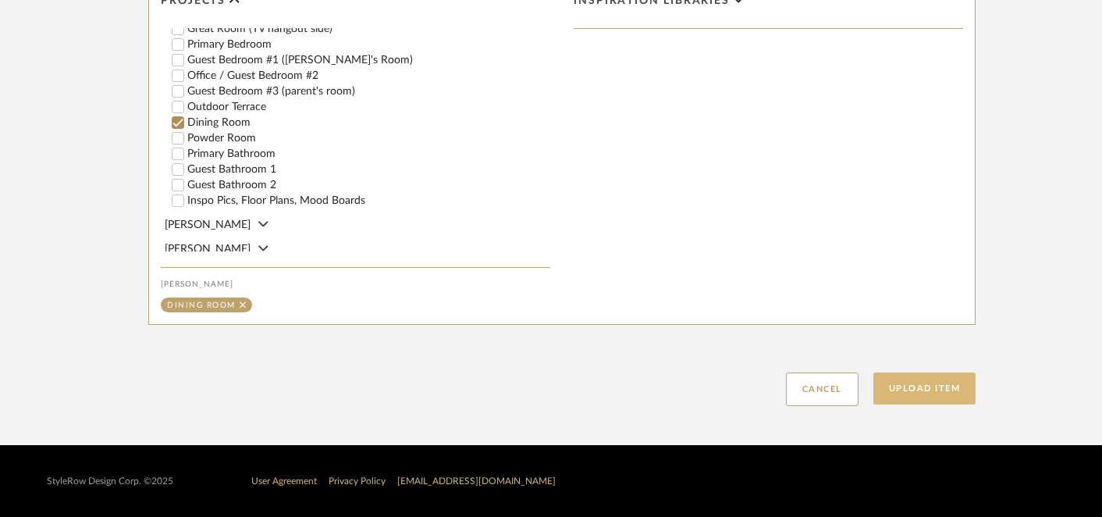
type input "Rendering with [PERSON_NAME] Dining Table"
click at [929, 387] on button "Upload Item" at bounding box center [924, 388] width 103 height 32
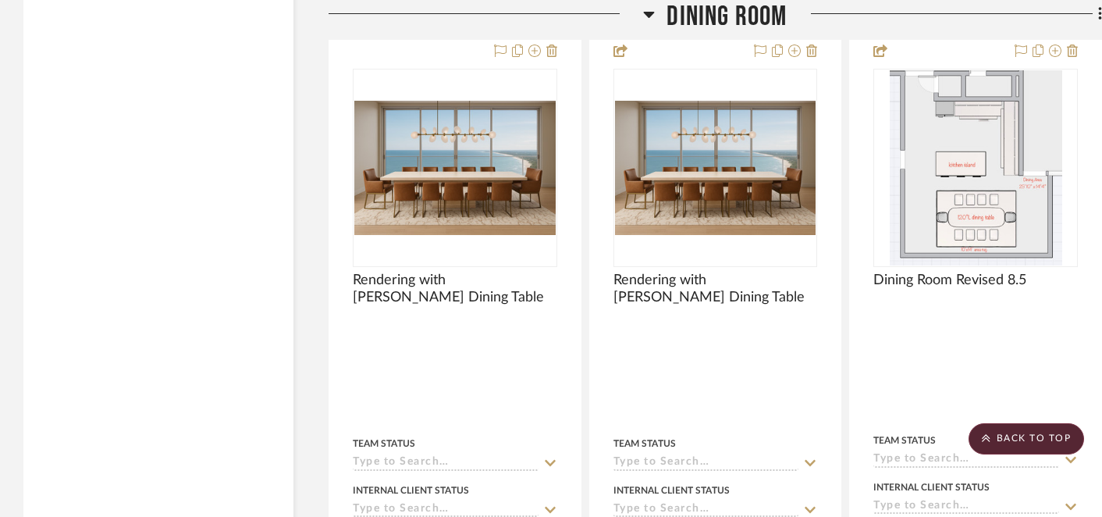
scroll to position [15874, 0]
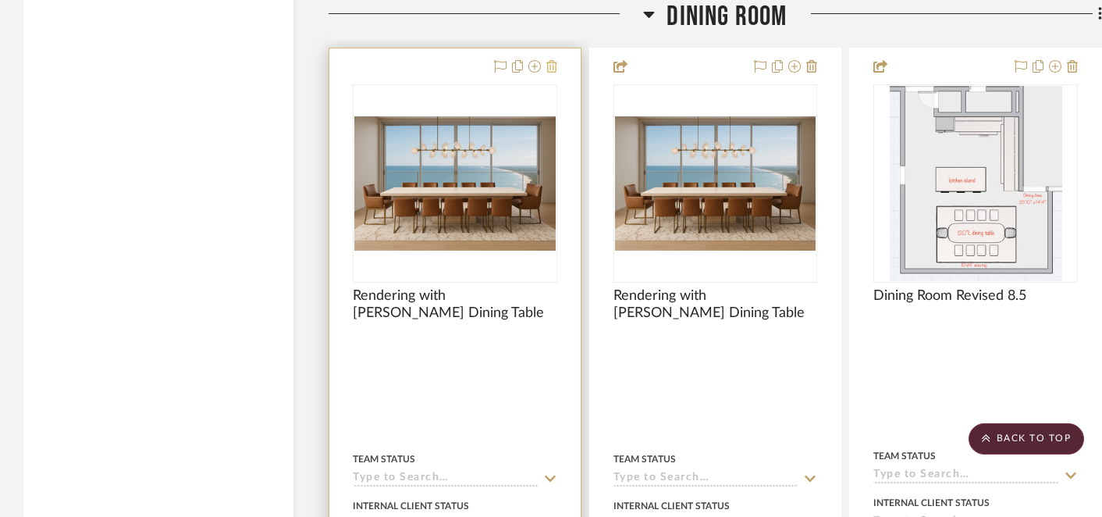
click at [548, 66] on icon at bounding box center [551, 66] width 11 height 12
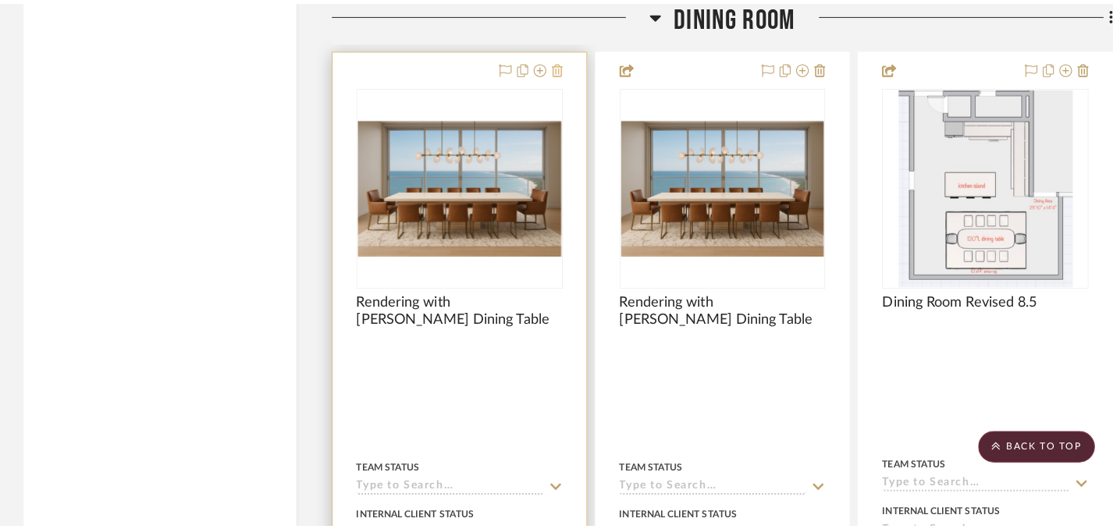
scroll to position [0, 0]
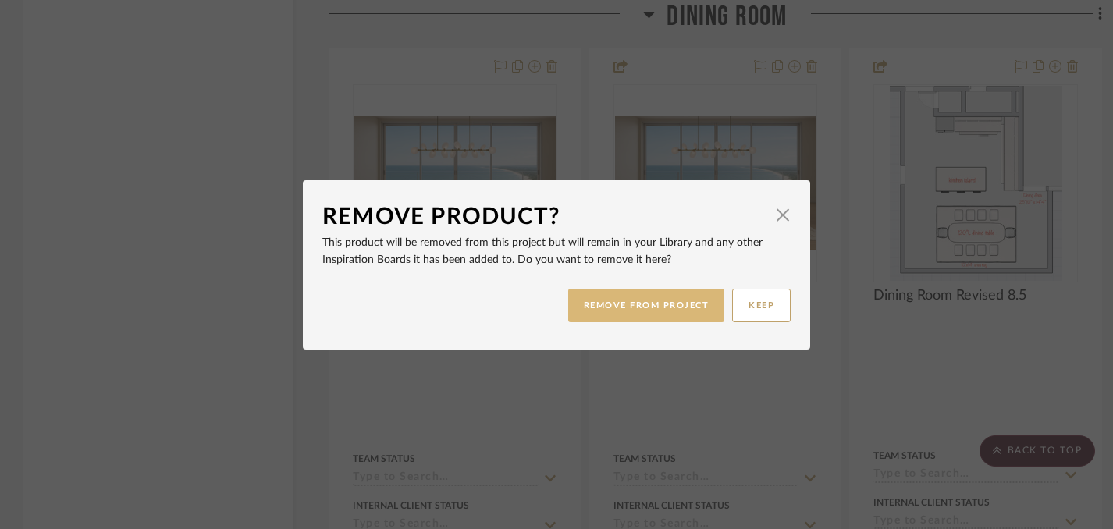
click at [620, 296] on button "REMOVE FROM PROJECT" at bounding box center [646, 306] width 157 height 34
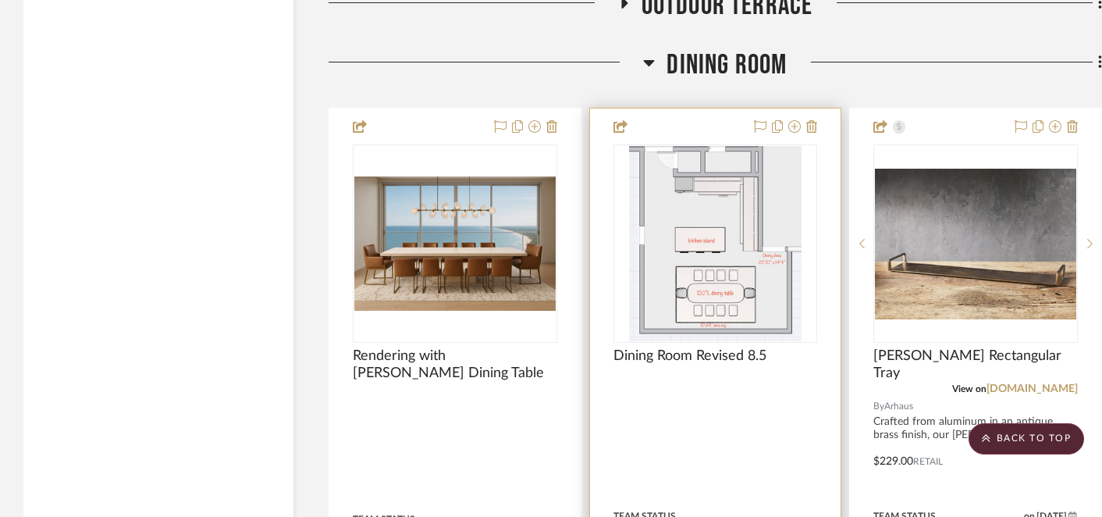
scroll to position [15811, 0]
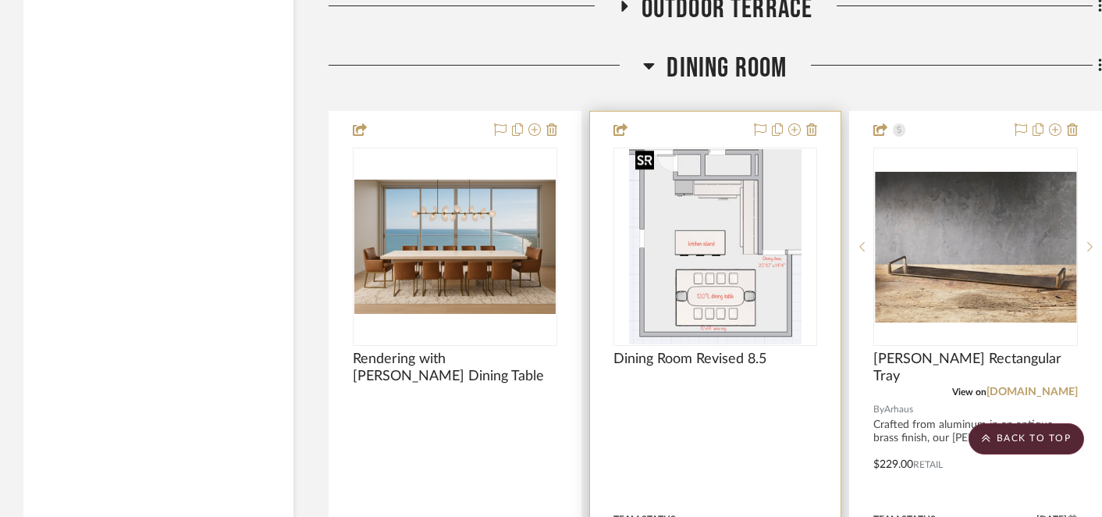
click at [740, 264] on img "0" at bounding box center [715, 246] width 172 height 195
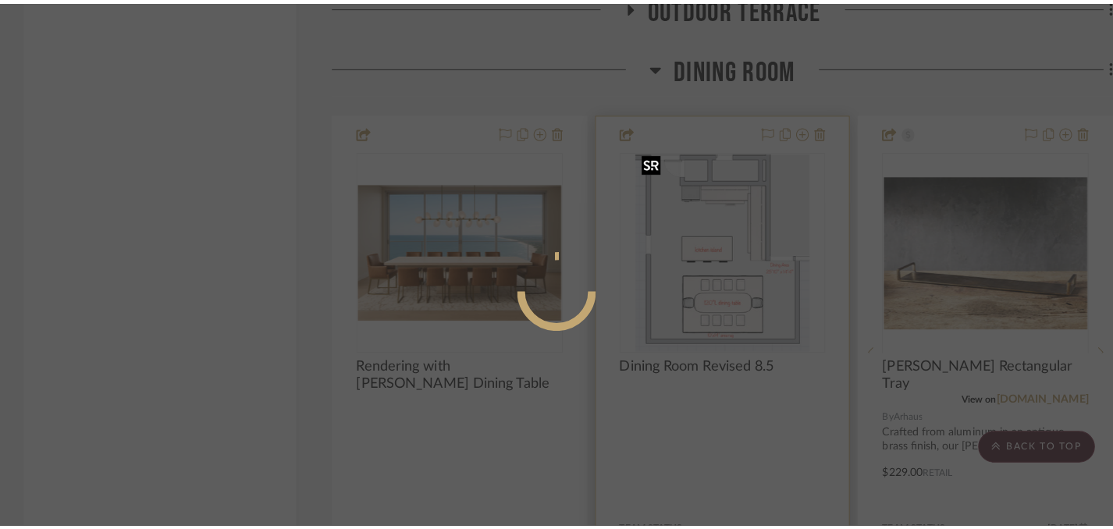
scroll to position [0, 0]
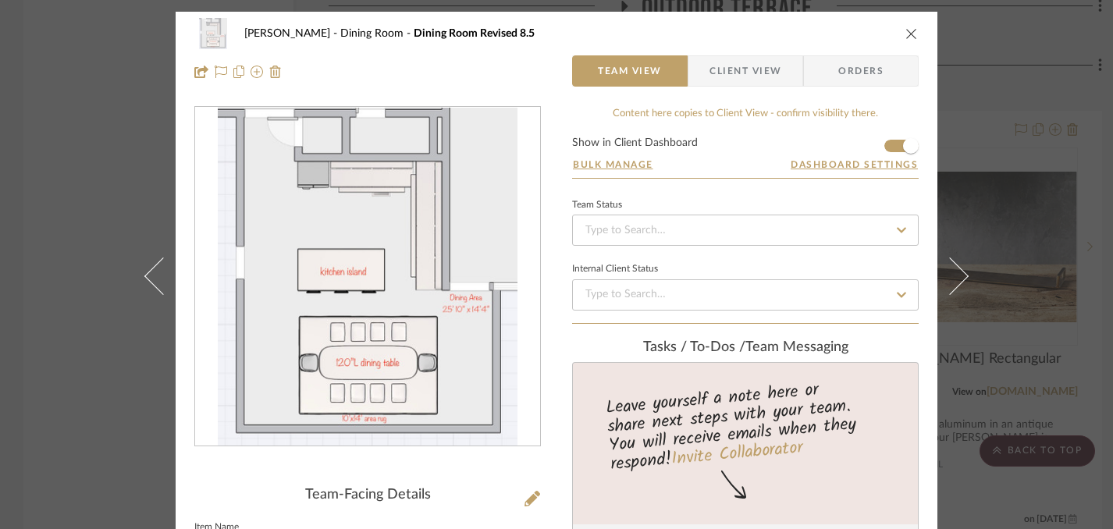
click at [910, 34] on icon "close" at bounding box center [911, 33] width 12 height 12
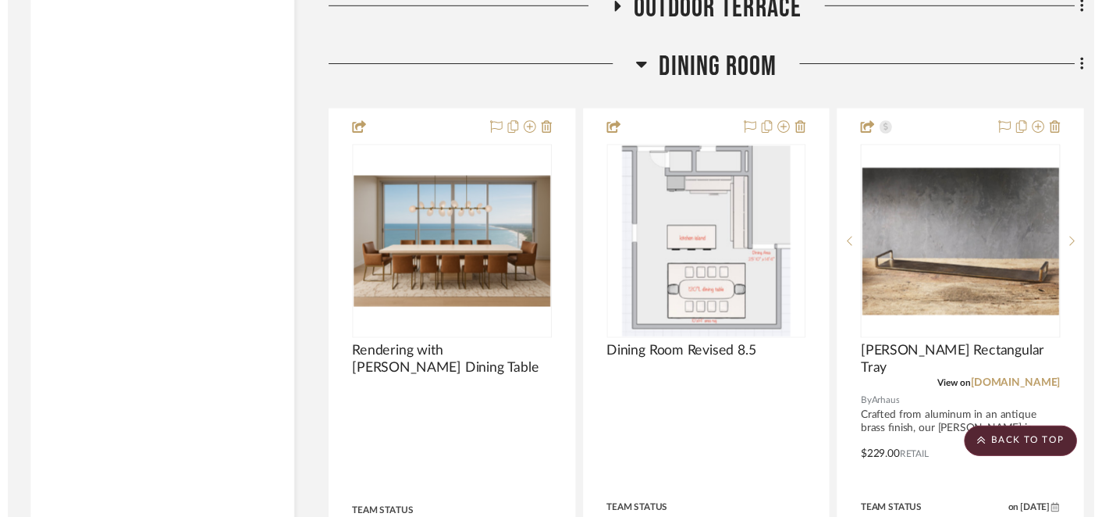
scroll to position [15811, 0]
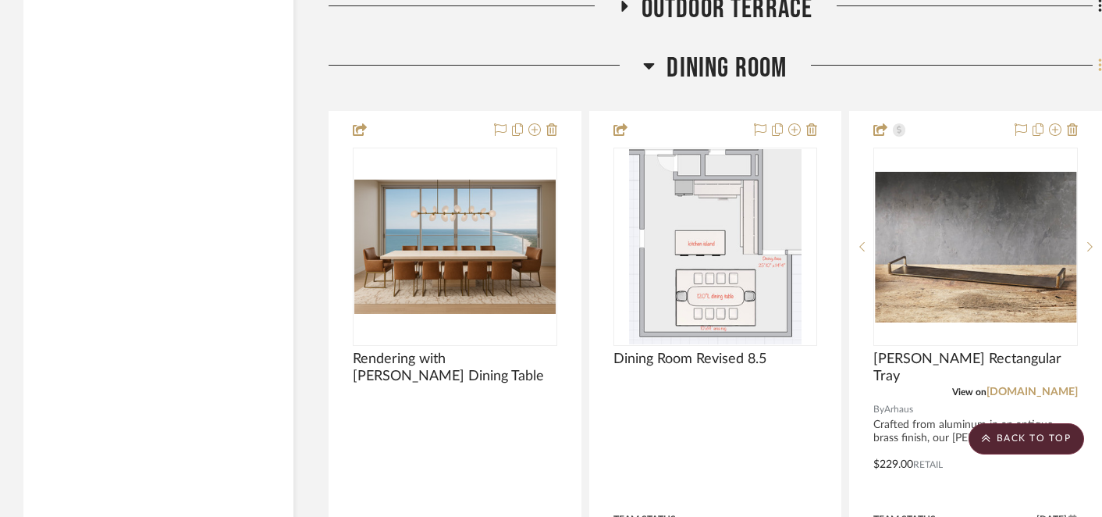
click at [1099, 59] on icon at bounding box center [1100, 65] width 5 height 17
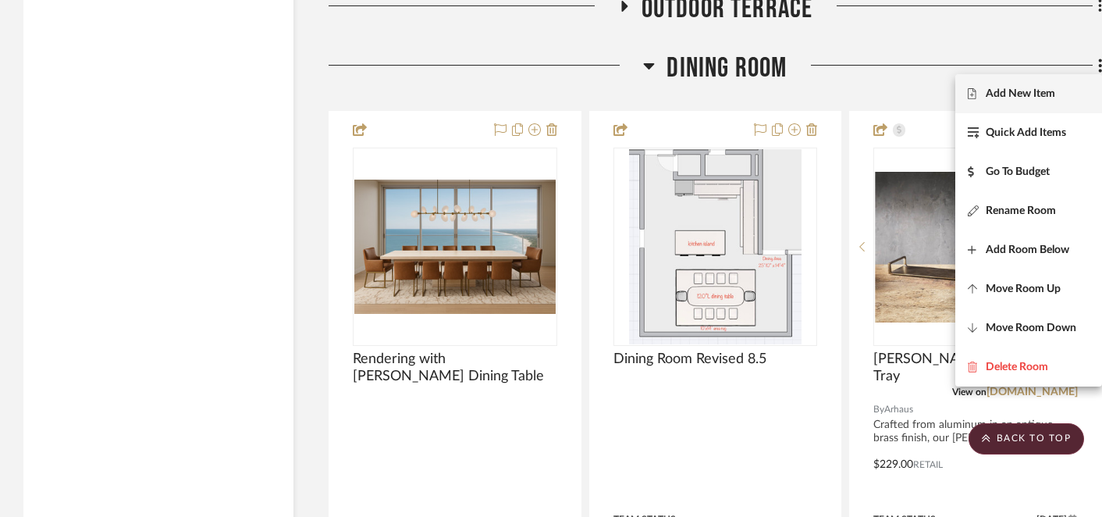
click at [1016, 98] on span "Add New Item" at bounding box center [1019, 93] width 69 height 13
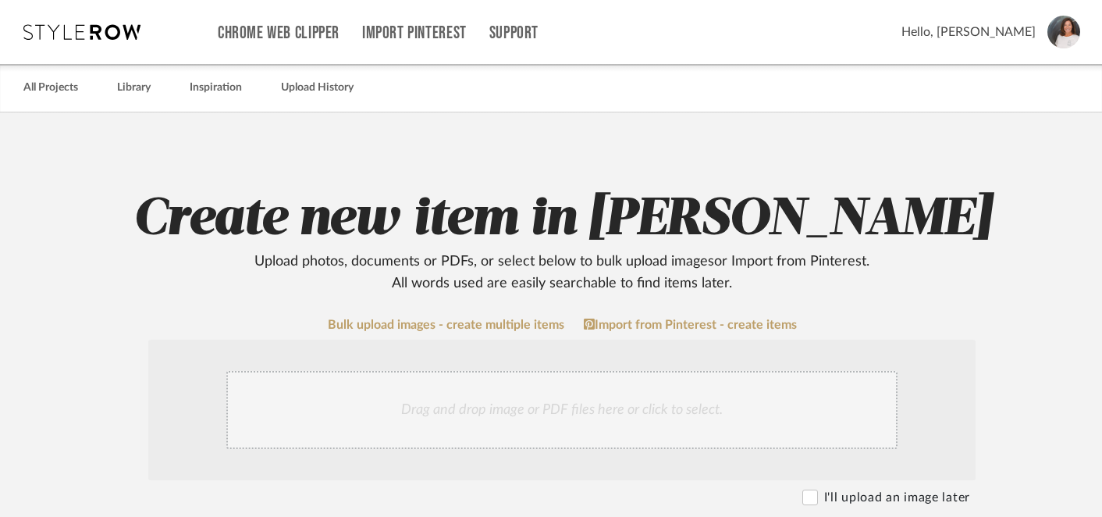
click at [634, 407] on div "Drag and drop image or PDF files here or click to select." at bounding box center [561, 410] width 671 height 78
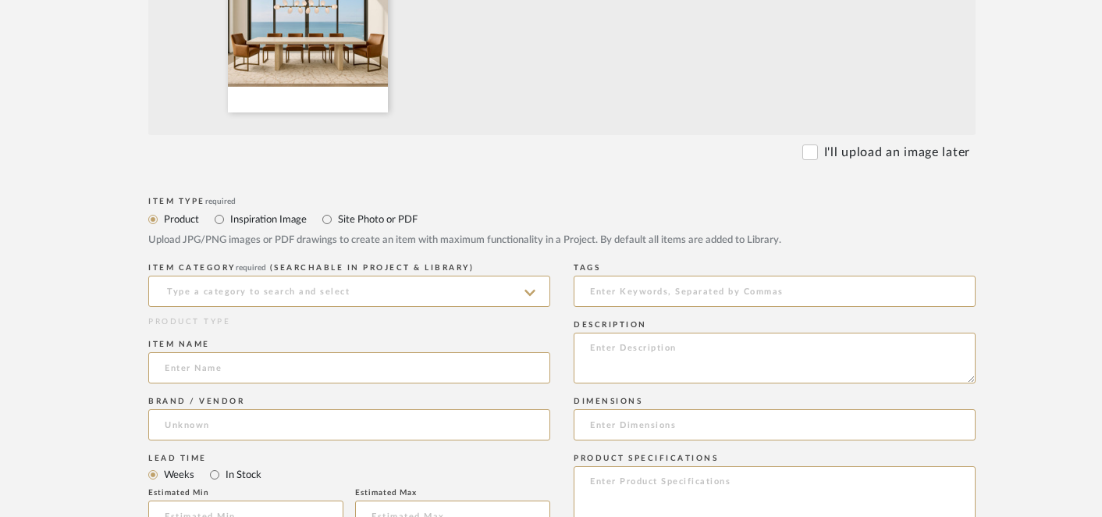
scroll to position [513, 0]
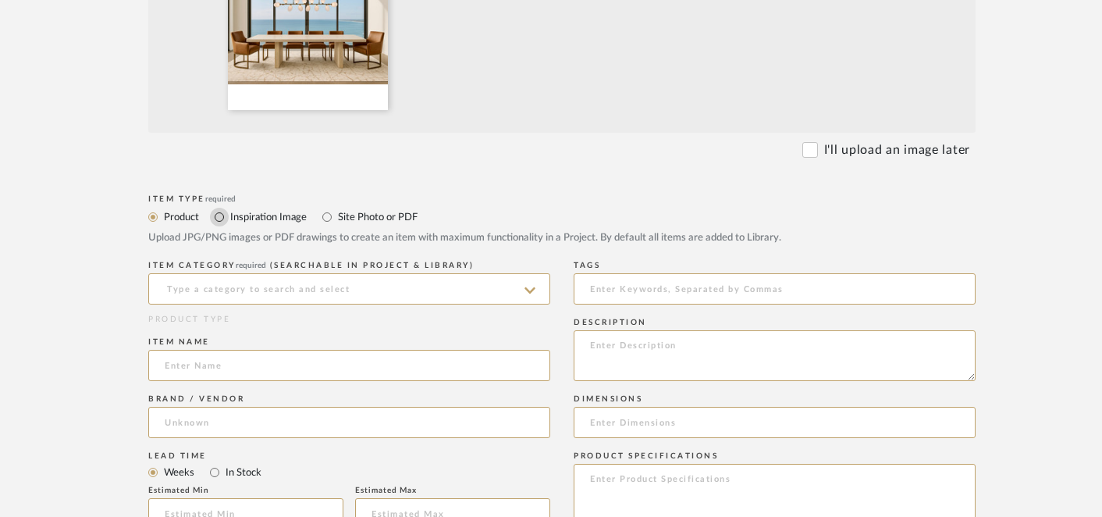
click at [222, 214] on input "Inspiration Image" at bounding box center [219, 217] width 19 height 19
radio input "true"
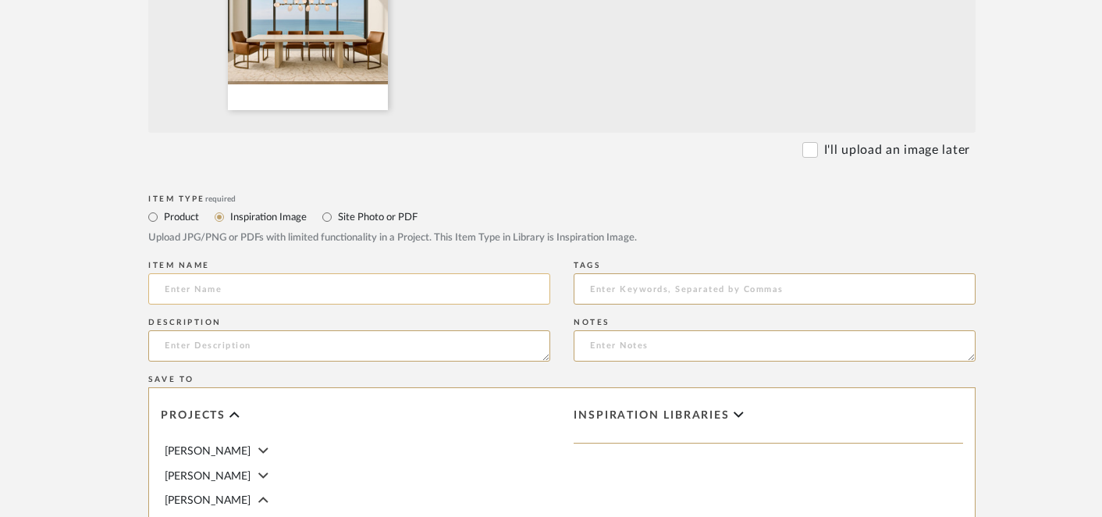
click at [243, 282] on input at bounding box center [349, 288] width 402 height 31
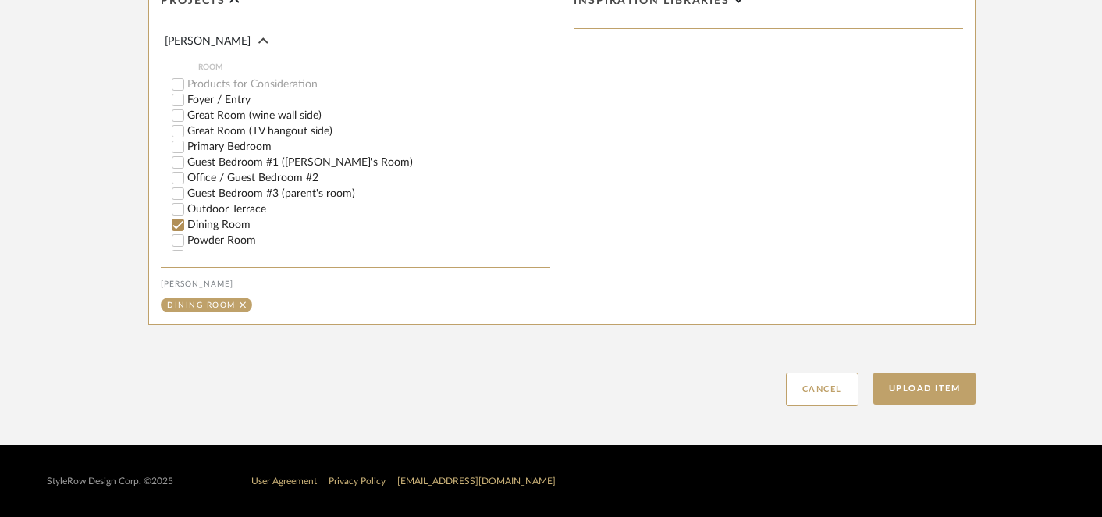
scroll to position [49, 0]
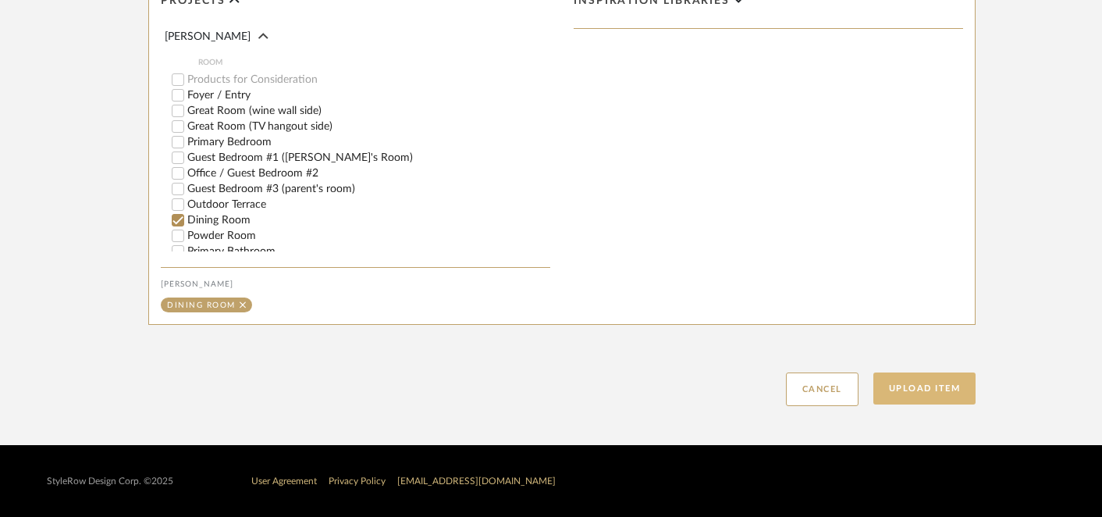
type input "Rendering with Mizu Dining Table"
click at [934, 395] on button "Upload Item" at bounding box center [924, 388] width 103 height 32
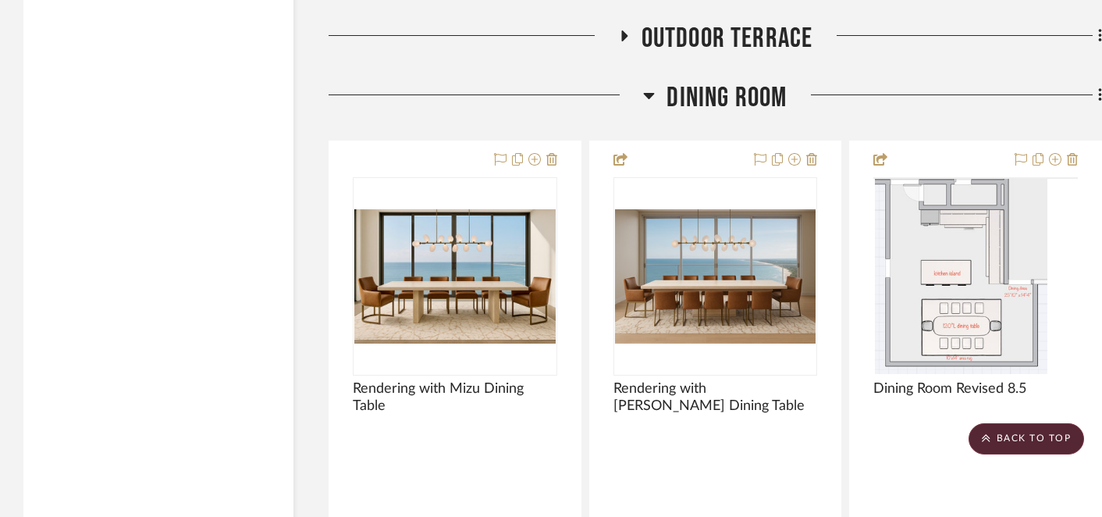
scroll to position [15850, 0]
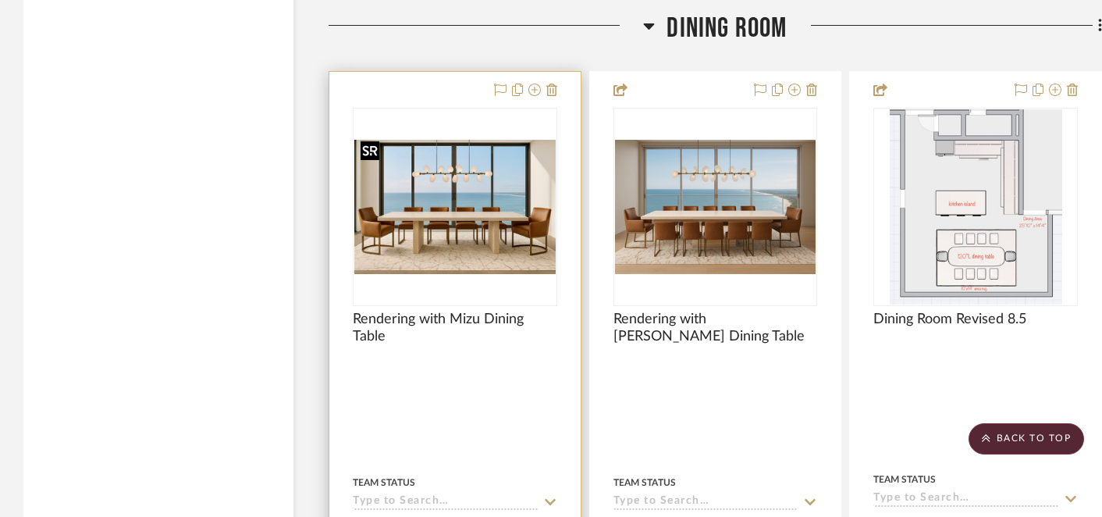
click at [453, 185] on img "0" at bounding box center [454, 207] width 201 height 134
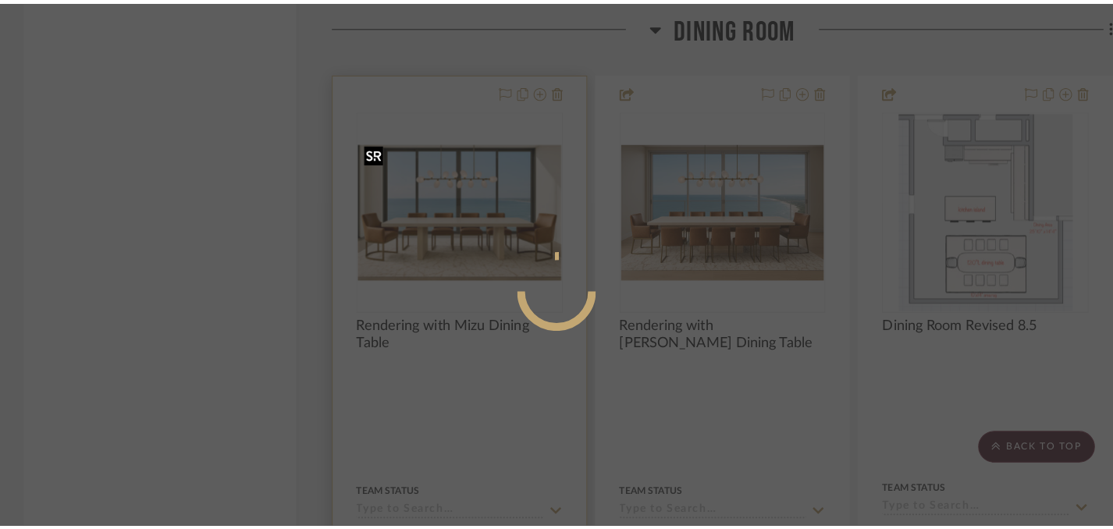
scroll to position [0, 0]
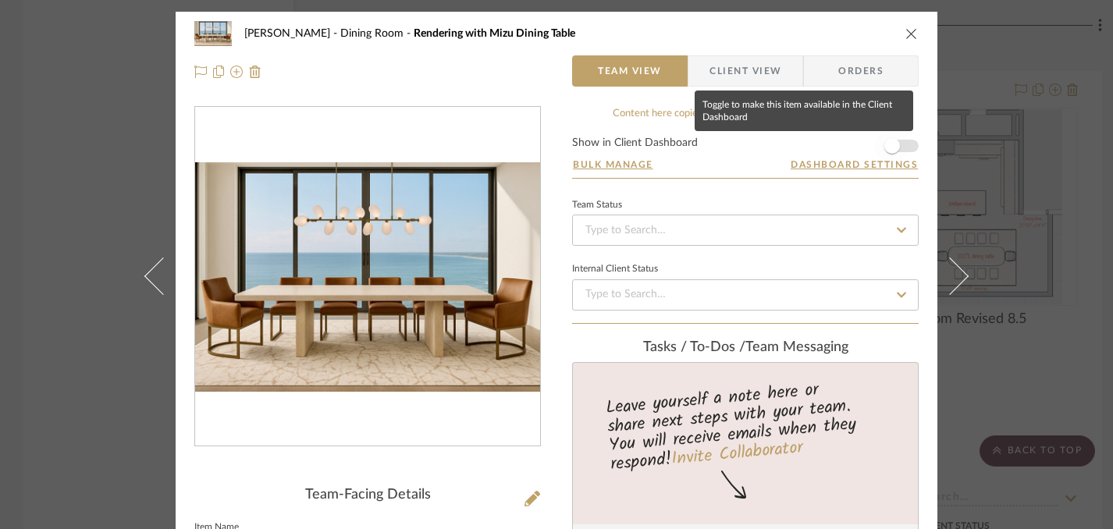
click at [885, 147] on span "button" at bounding box center [892, 146] width 16 height 16
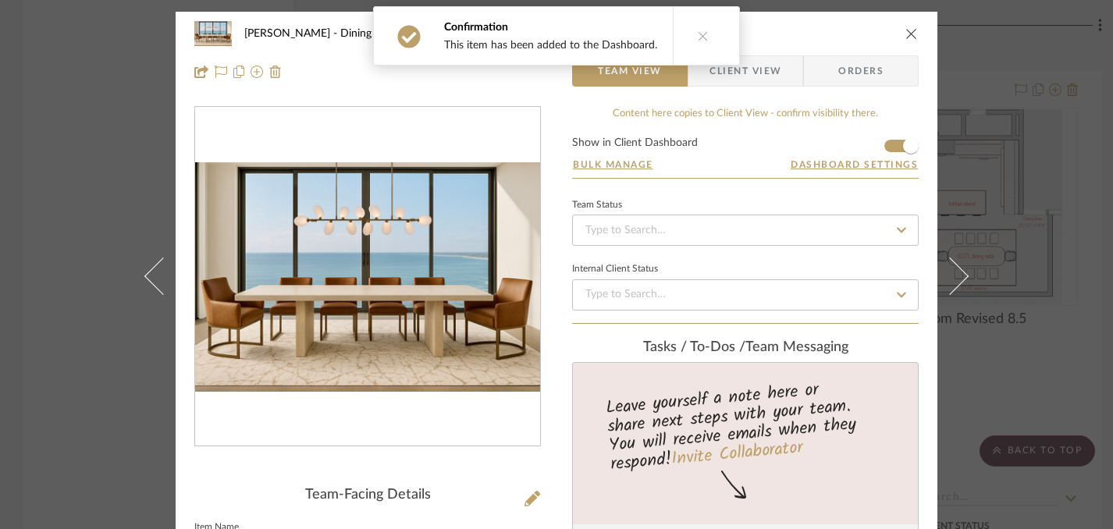
click at [905, 32] on icon "close" at bounding box center [911, 33] width 12 height 12
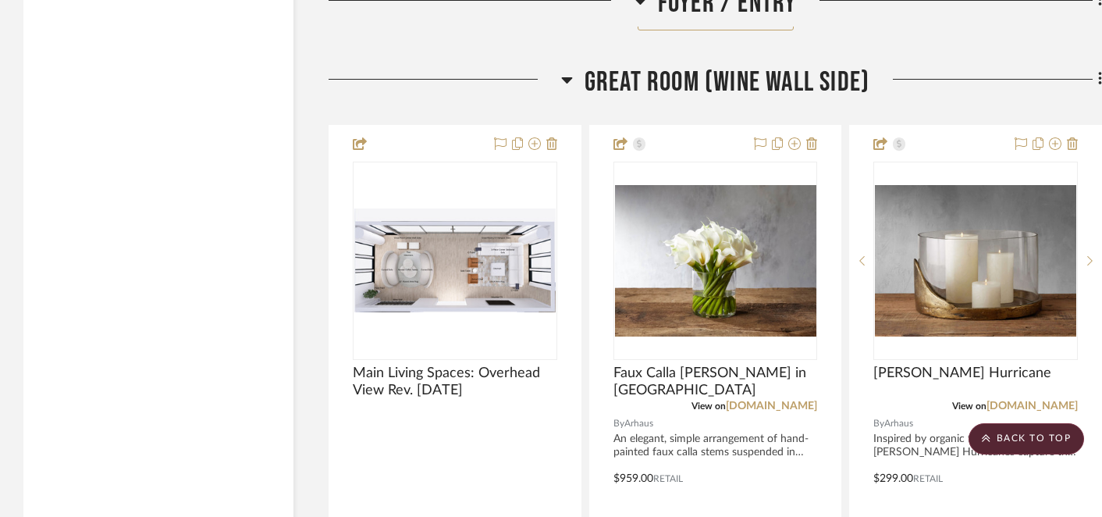
scroll to position [2513, 0]
click at [1099, 80] on icon at bounding box center [1100, 79] width 5 height 17
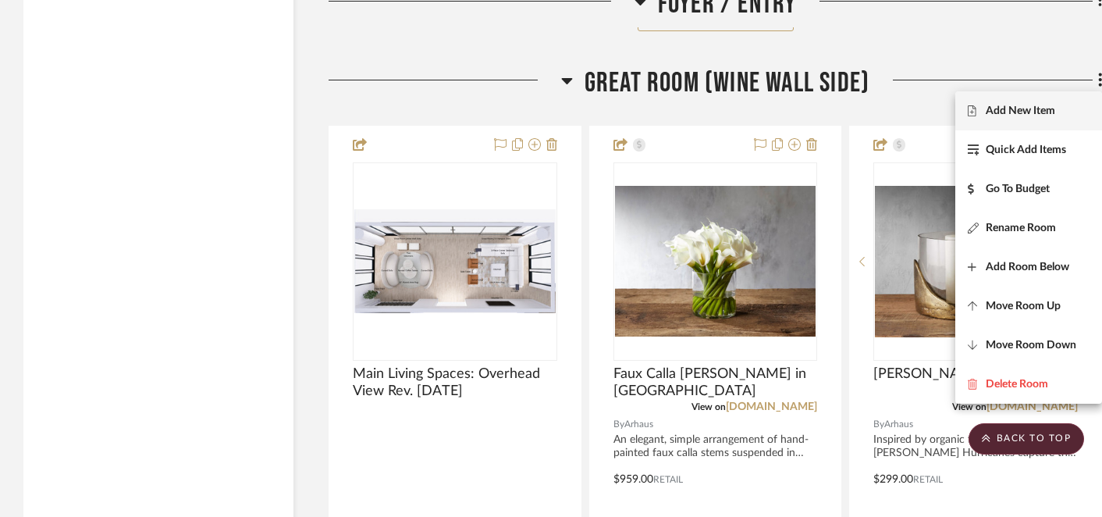
click at [1031, 112] on span "Add New Item" at bounding box center [1019, 110] width 69 height 13
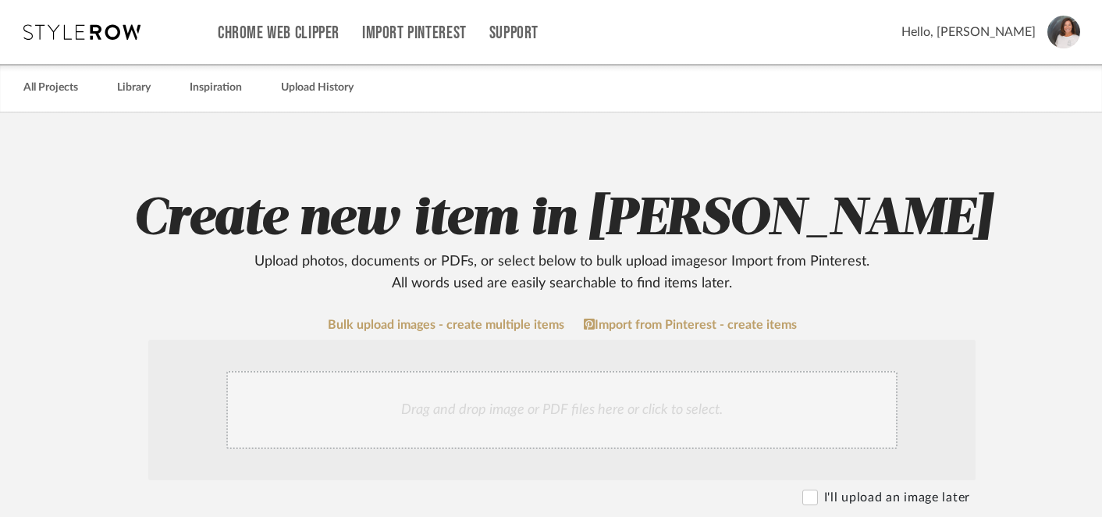
click at [542, 412] on div "Drag and drop image or PDF files here or click to select." at bounding box center [561, 410] width 671 height 78
click at [50, 91] on link "All Projects" at bounding box center [50, 87] width 55 height 21
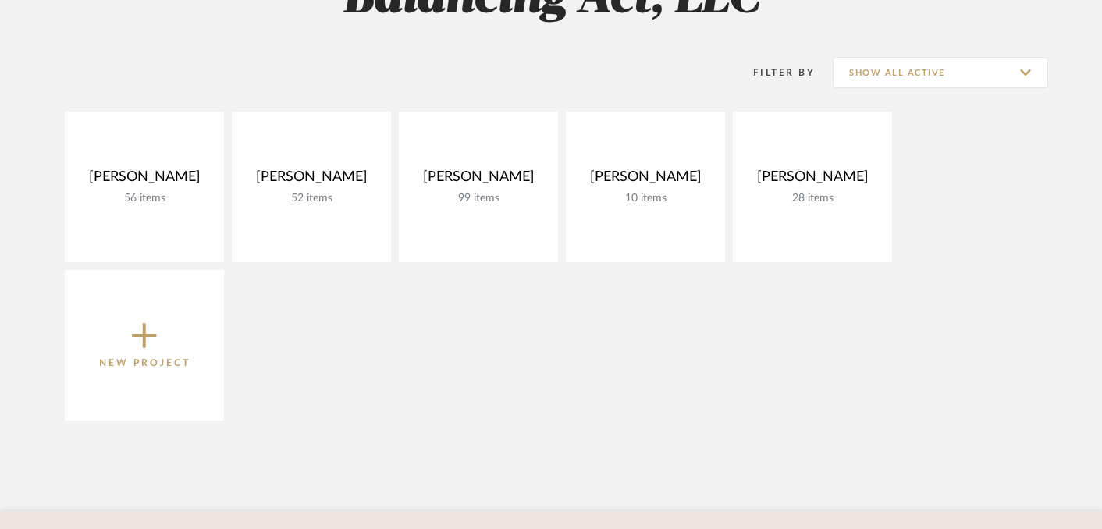
scroll to position [279, 0]
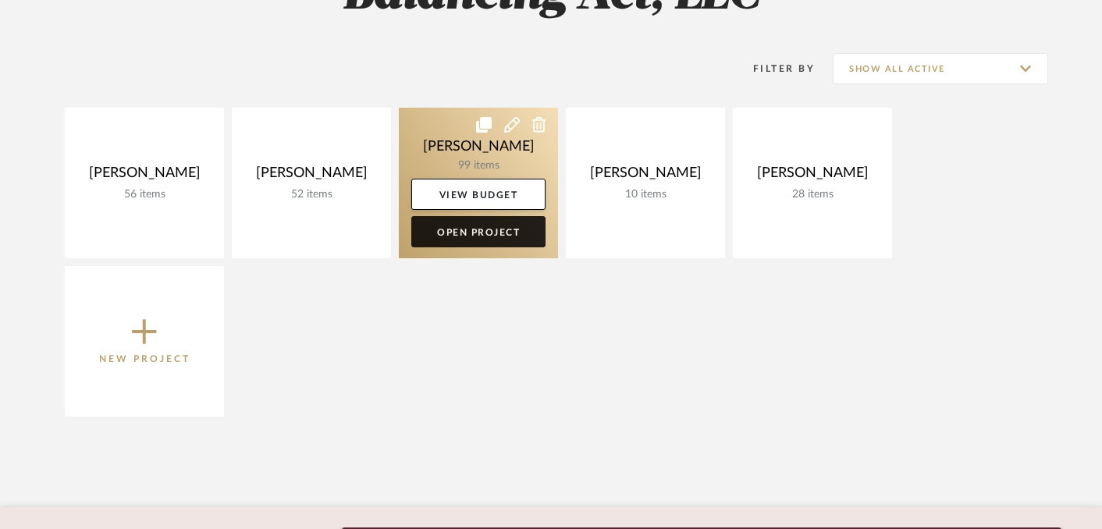
click at [488, 236] on link "Open Project" at bounding box center [478, 231] width 134 height 31
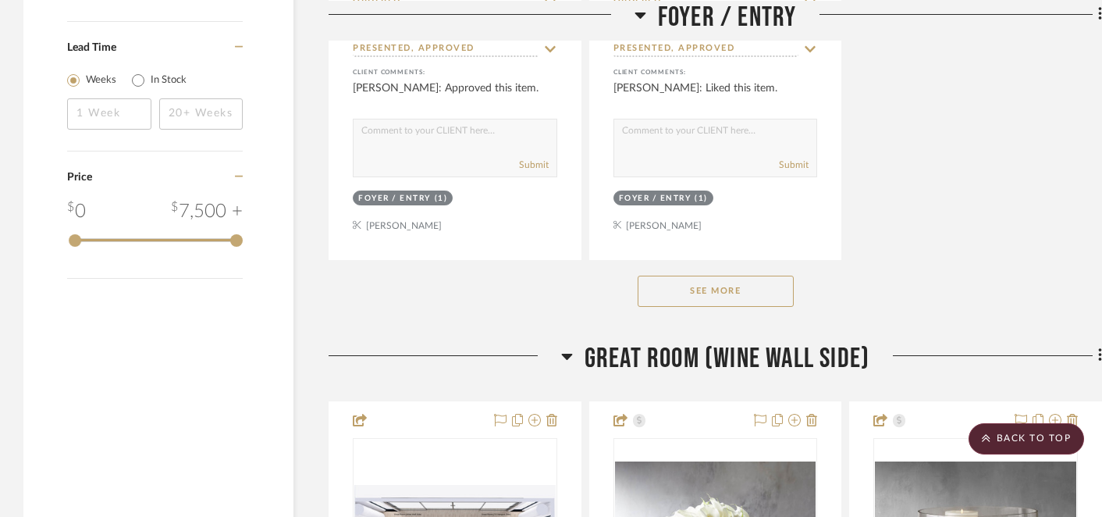
scroll to position [2287, 0]
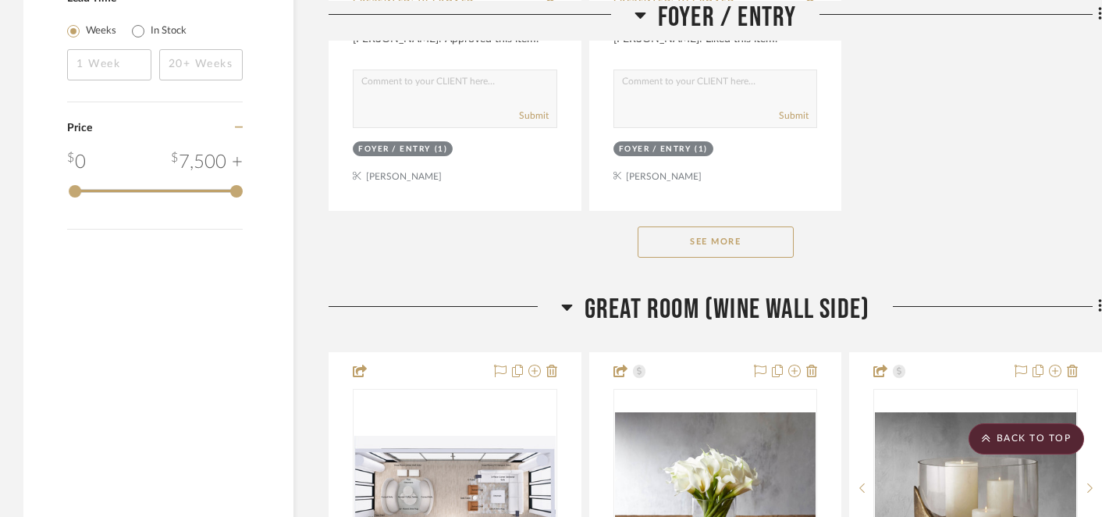
click at [723, 243] on button "See More" at bounding box center [715, 241] width 156 height 31
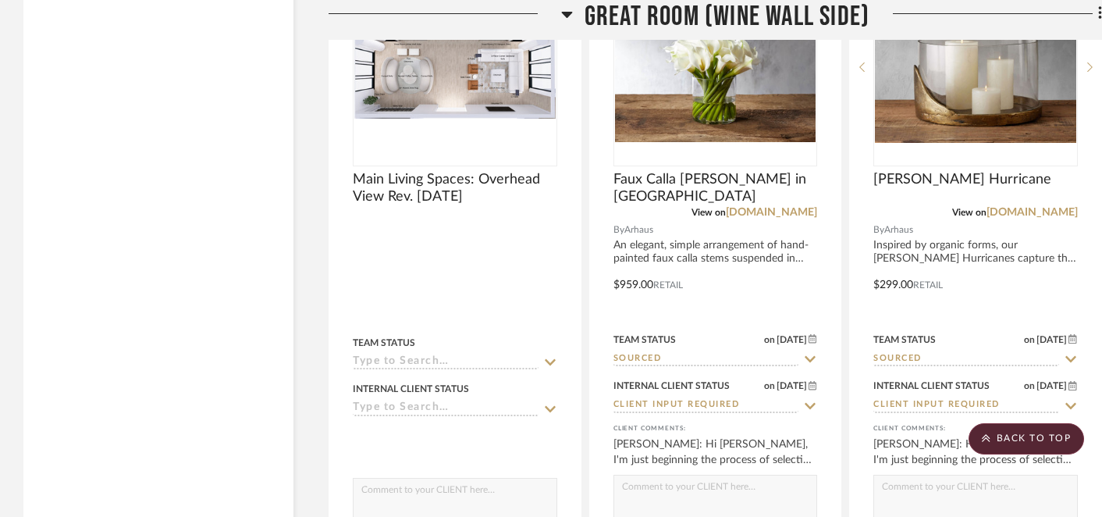
scroll to position [2699, 0]
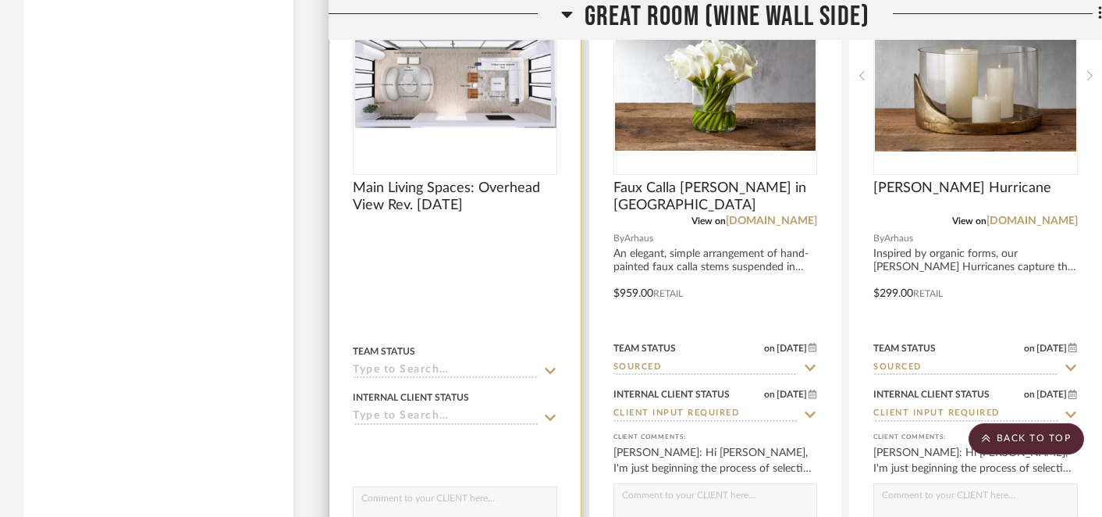
click at [444, 96] on div at bounding box center [455, 76] width 204 height 198
click at [454, 87] on img "0" at bounding box center [454, 75] width 201 height 104
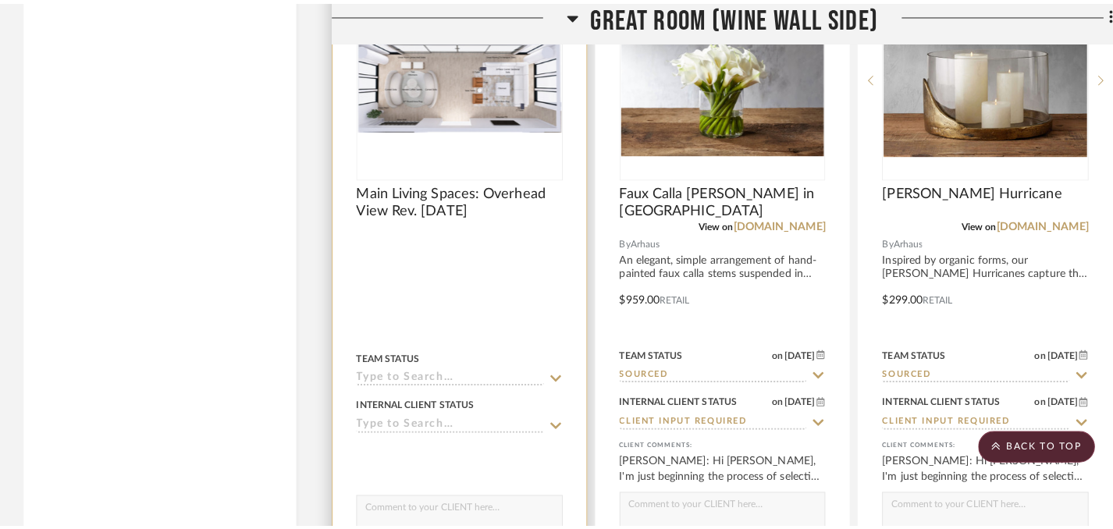
scroll to position [0, 0]
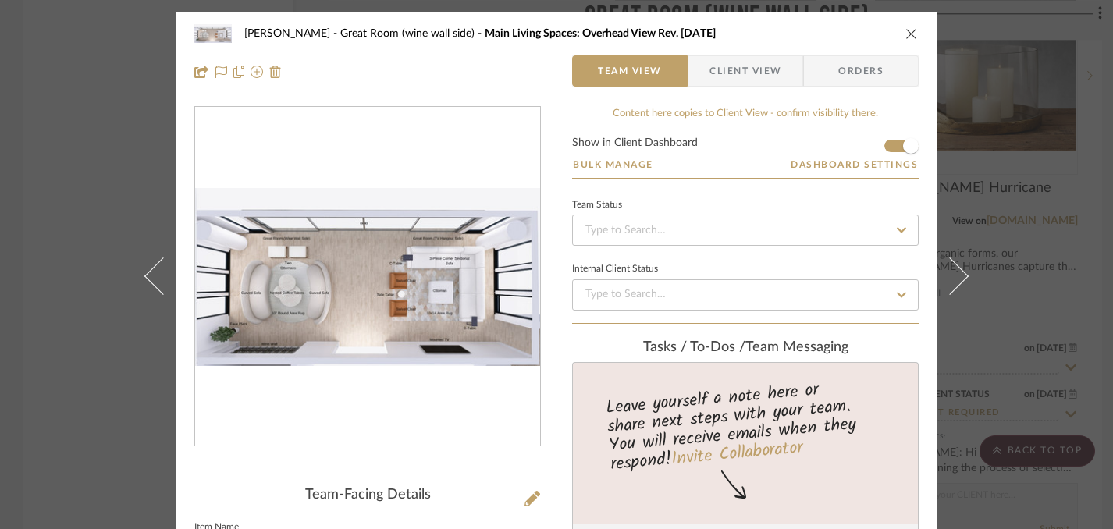
click at [905, 34] on icon "close" at bounding box center [911, 33] width 12 height 12
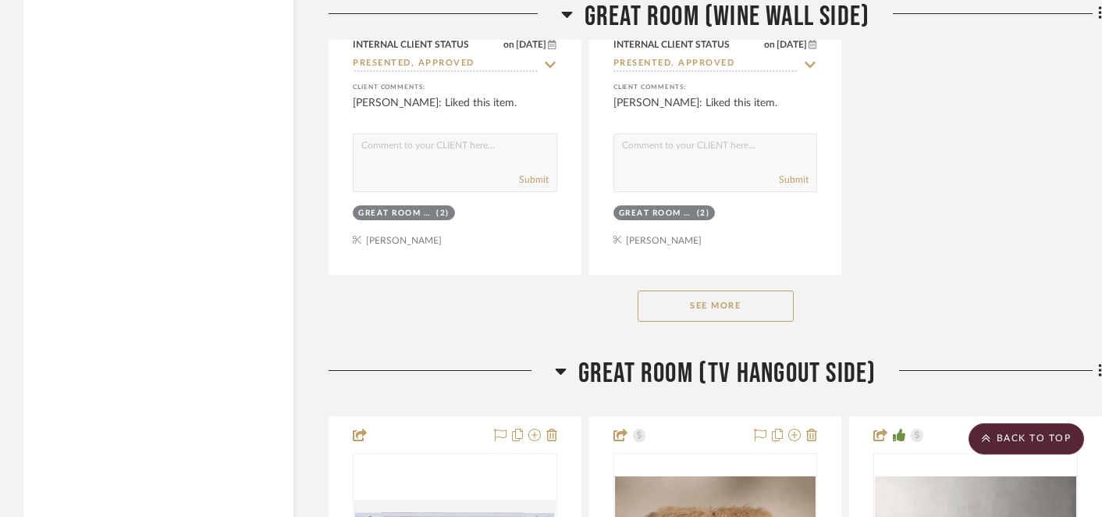
scroll to position [4443, 0]
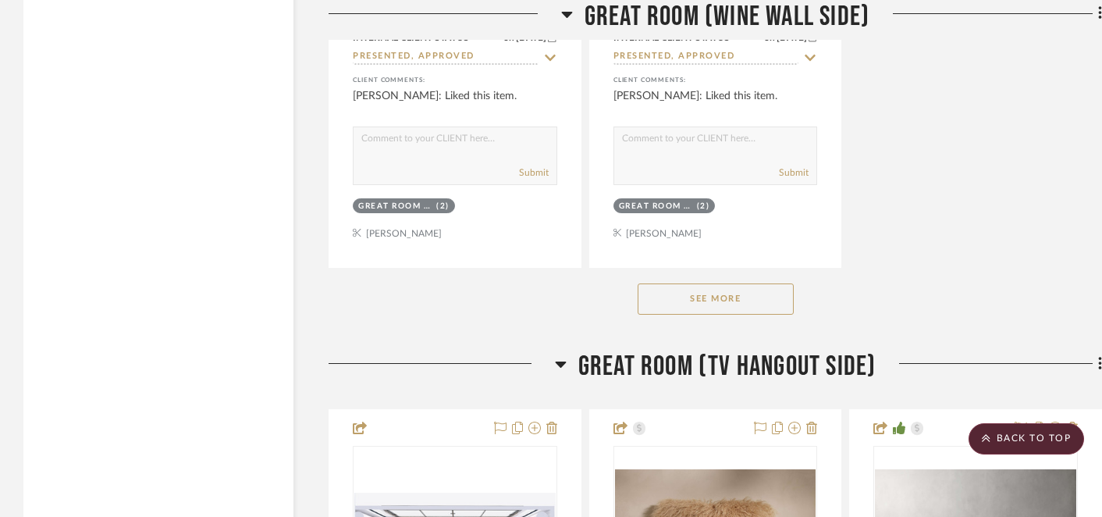
click at [737, 293] on button "See More" at bounding box center [715, 298] width 156 height 31
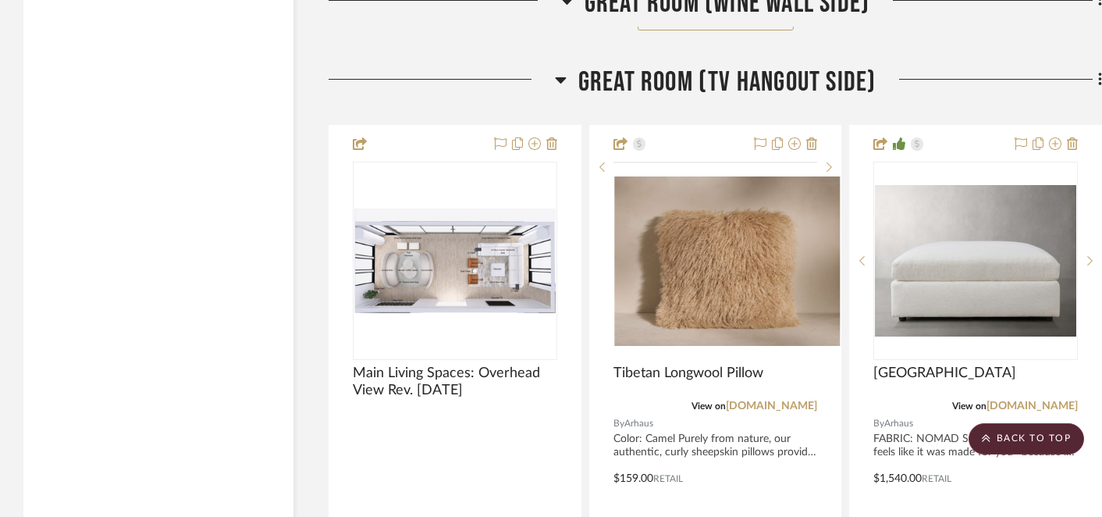
scroll to position [5434, 0]
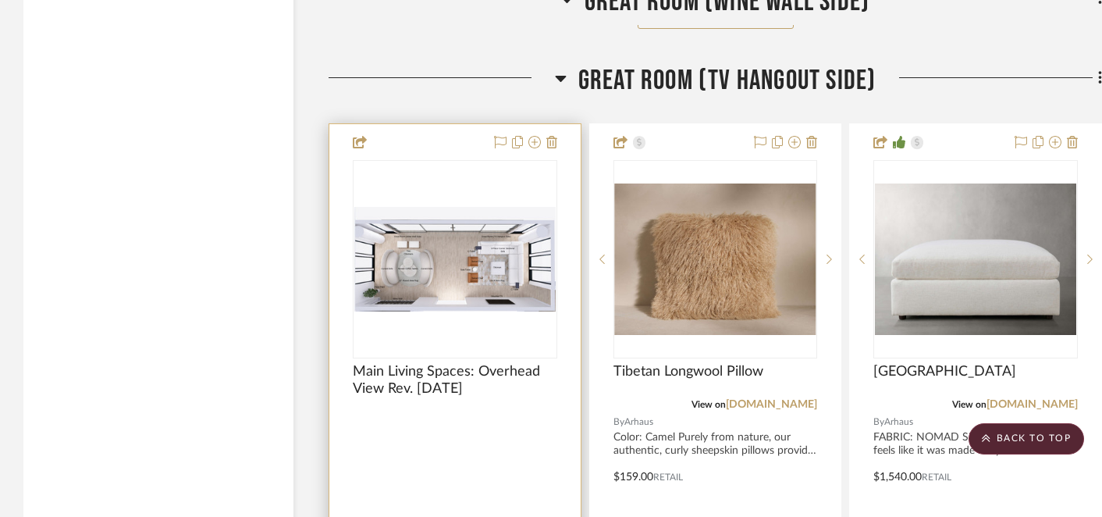
click at [474, 247] on img "0" at bounding box center [454, 259] width 201 height 104
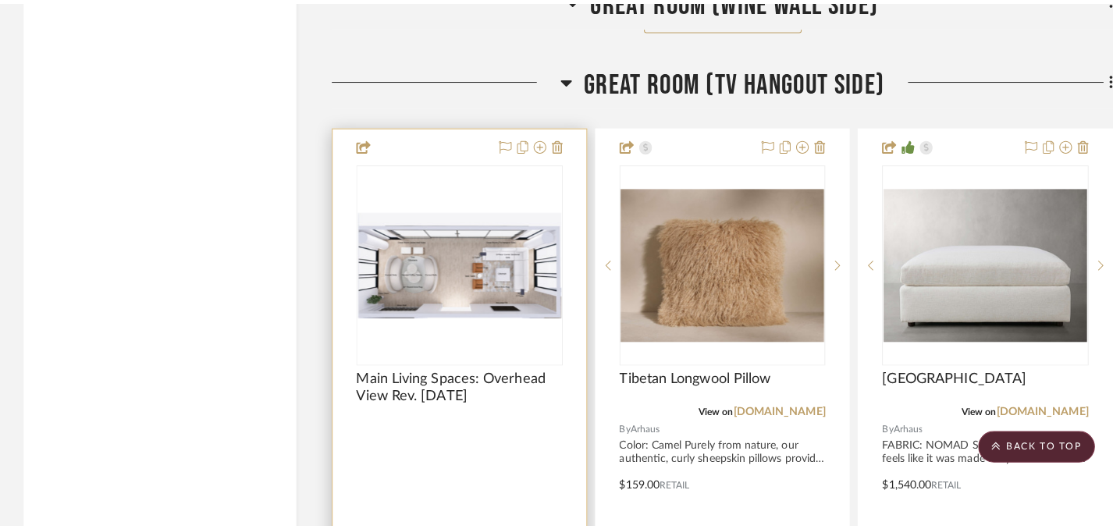
scroll to position [0, 0]
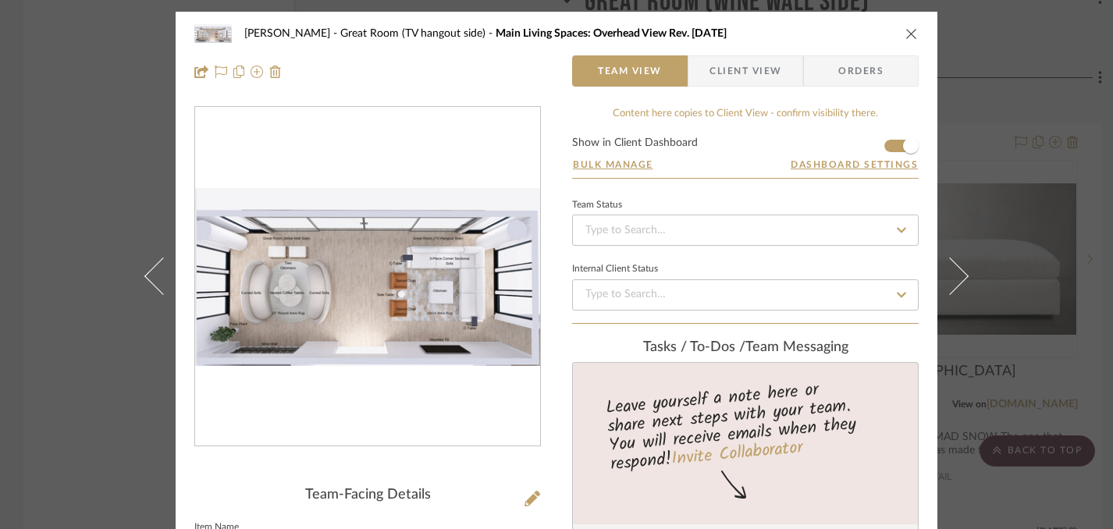
click at [906, 34] on icon "close" at bounding box center [911, 33] width 12 height 12
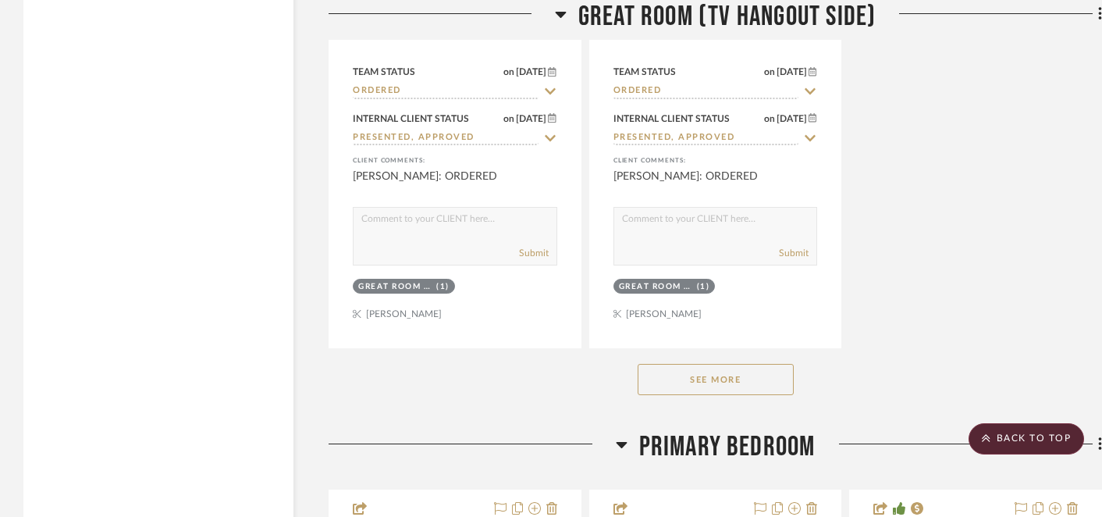
scroll to position [7286, 0]
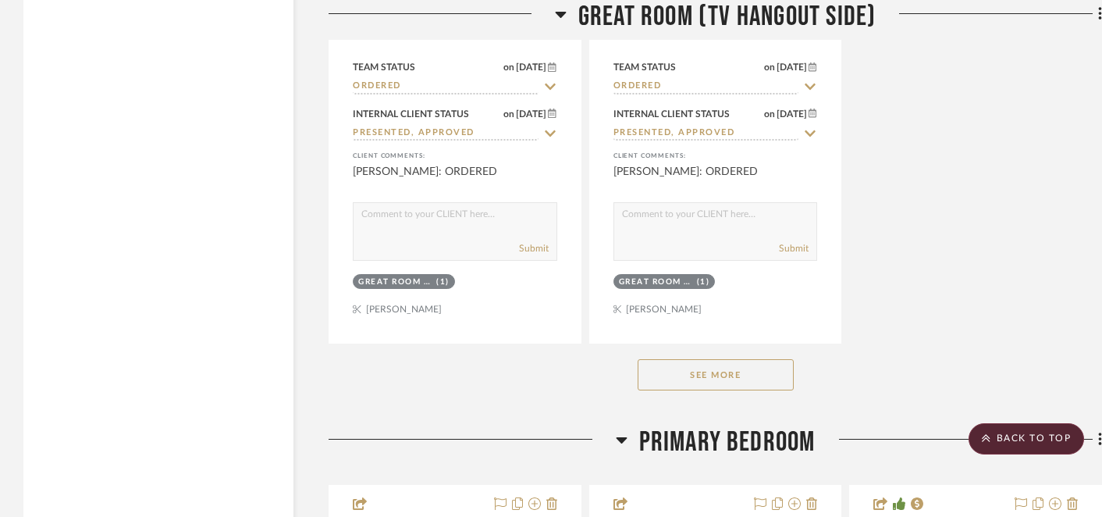
click at [755, 366] on button "See More" at bounding box center [715, 374] width 156 height 31
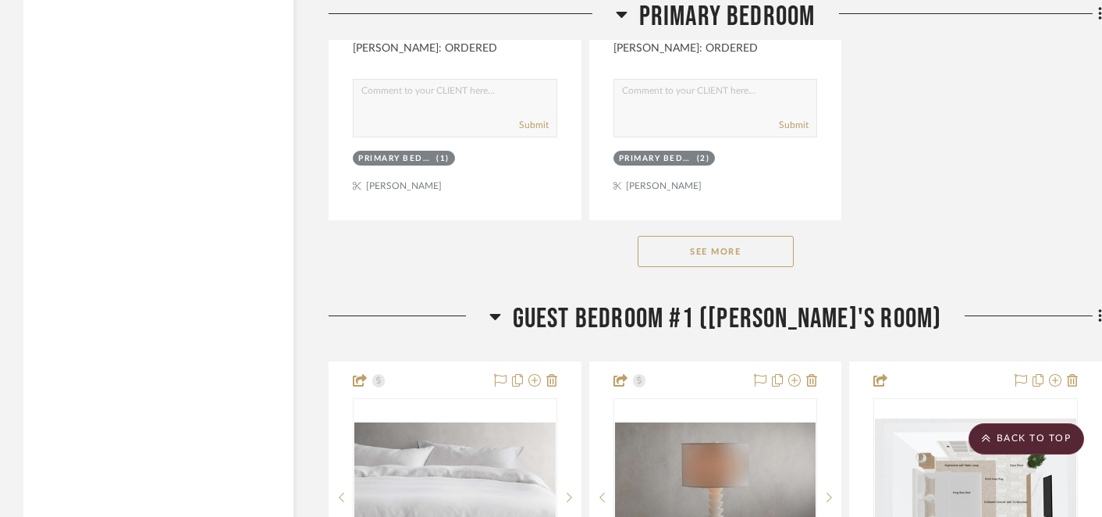
scroll to position [9625, 0]
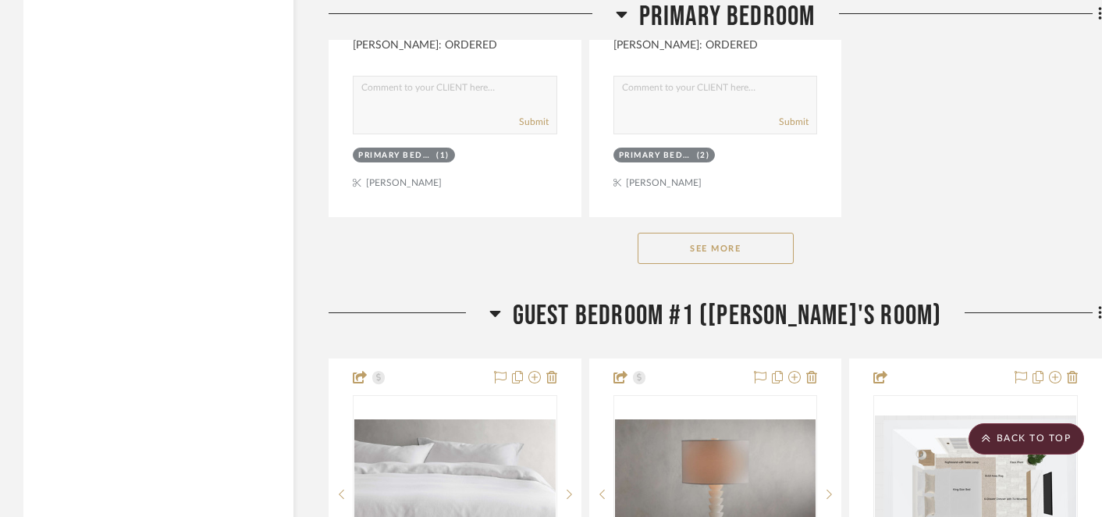
click at [743, 245] on button "See More" at bounding box center [715, 248] width 156 height 31
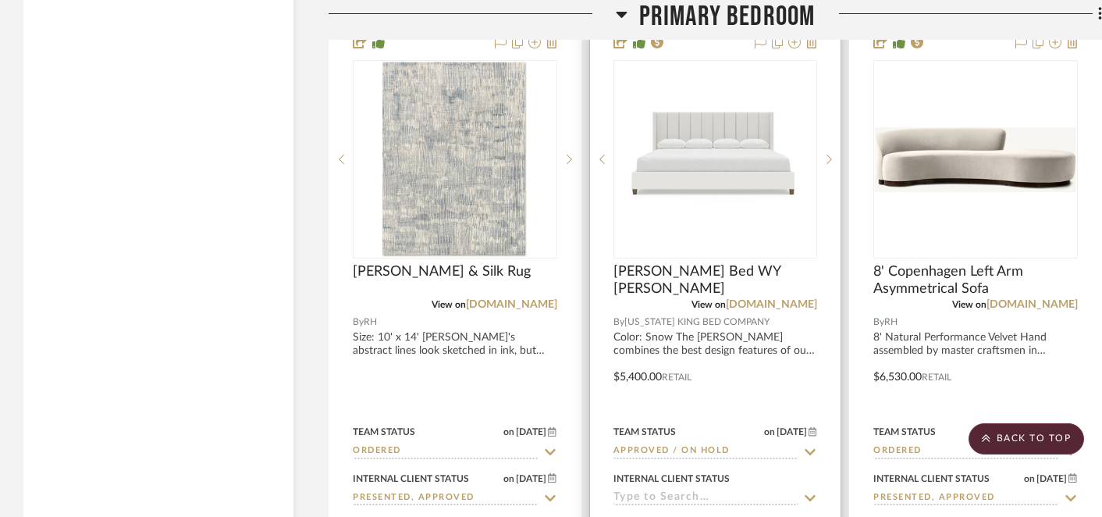
scroll to position [9829, 0]
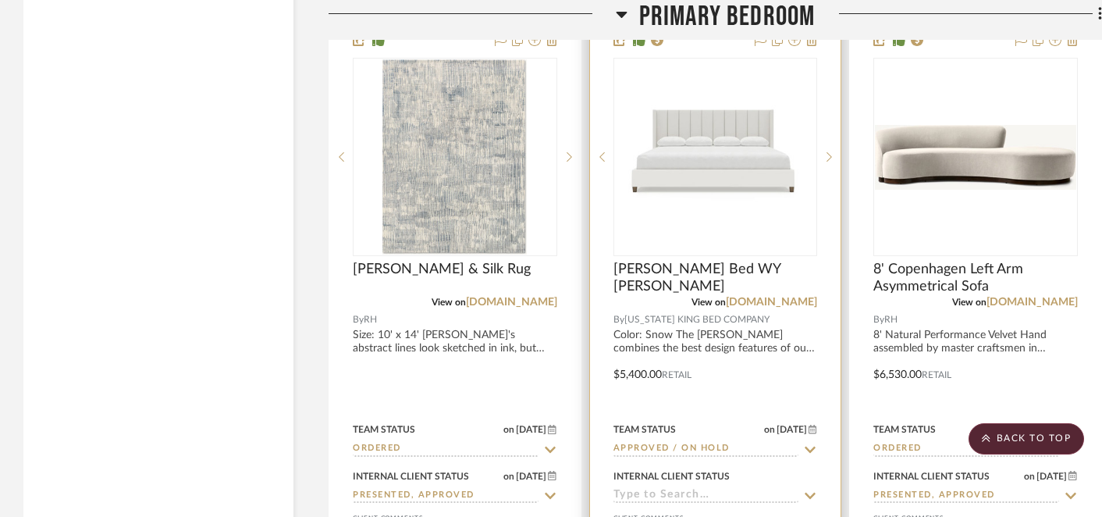
click at [810, 492] on icon at bounding box center [810, 495] width 11 height 6
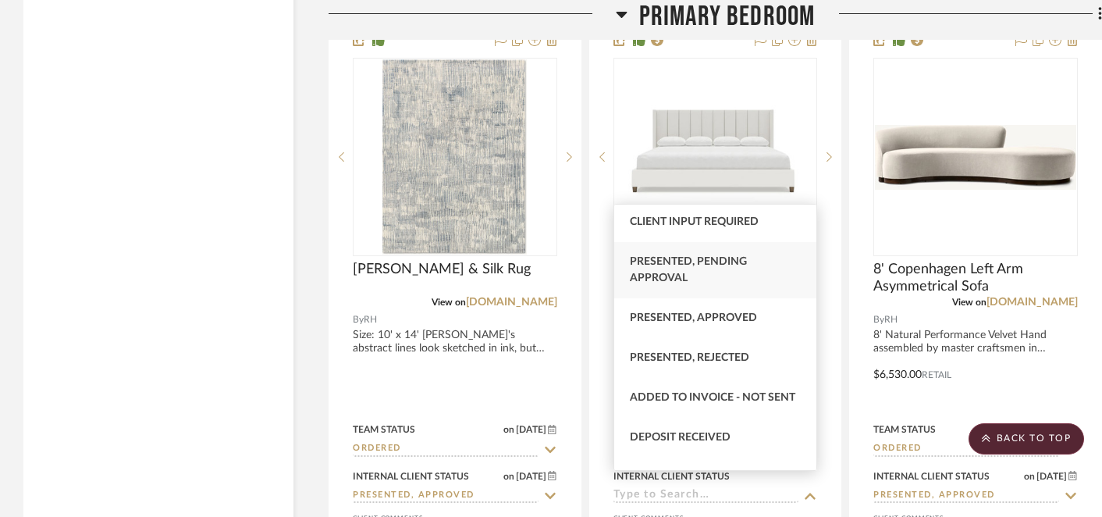
scroll to position [119, 0]
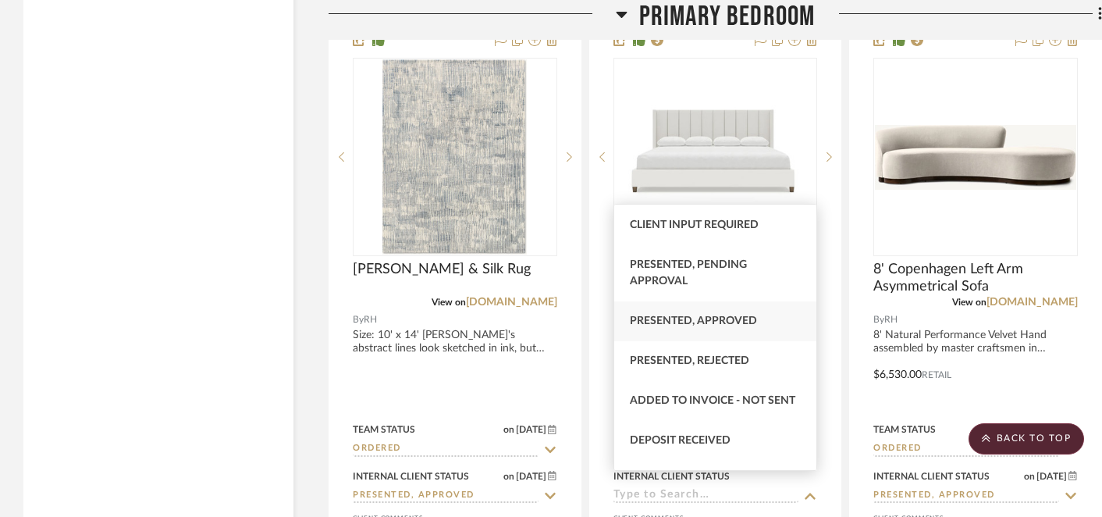
click at [732, 325] on span "Presented, Approved" at bounding box center [693, 320] width 127 height 11
type input "[DATE]"
type input "Presented, Approved"
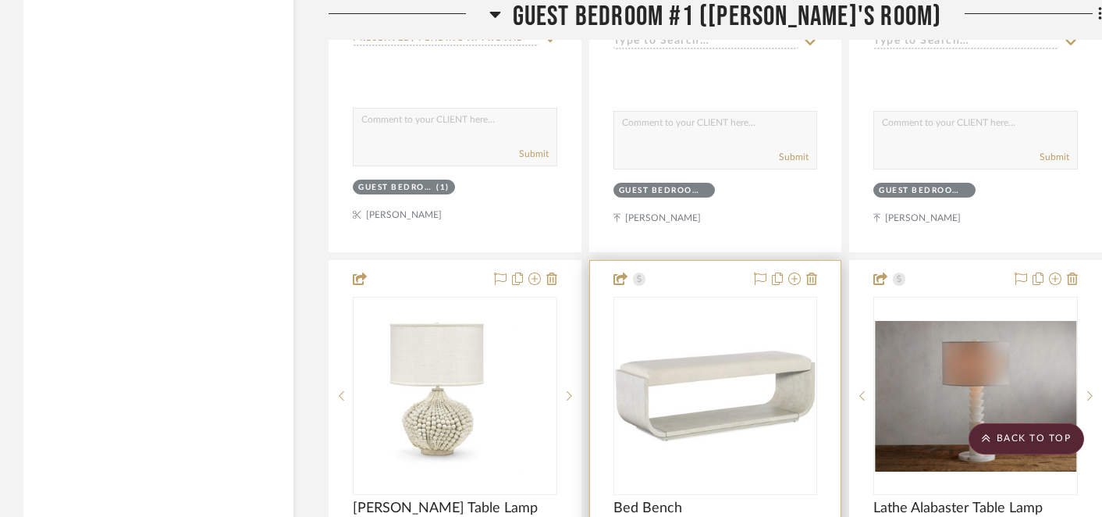
scroll to position [11118, 0]
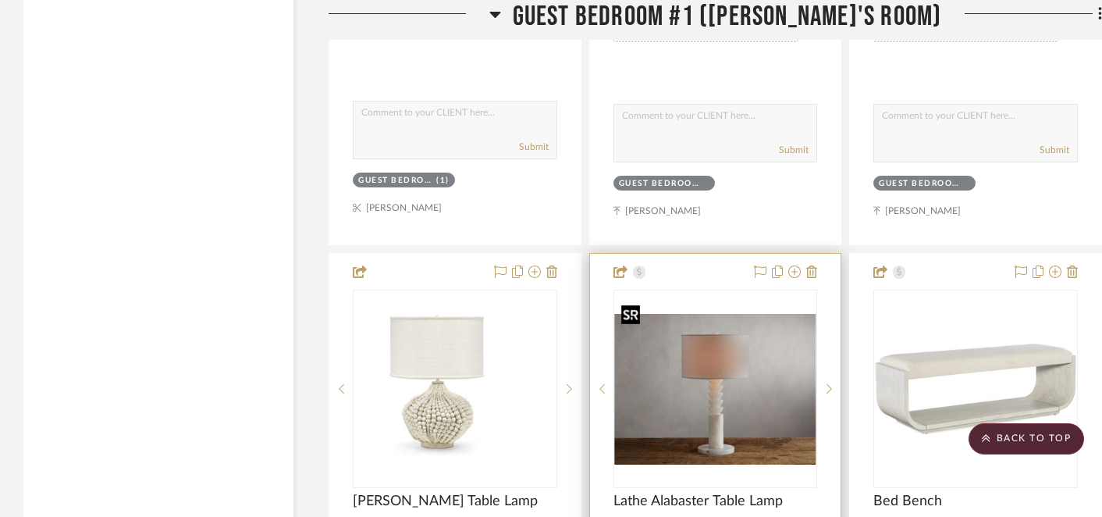
click at [709, 376] on img "0" at bounding box center [715, 389] width 201 height 151
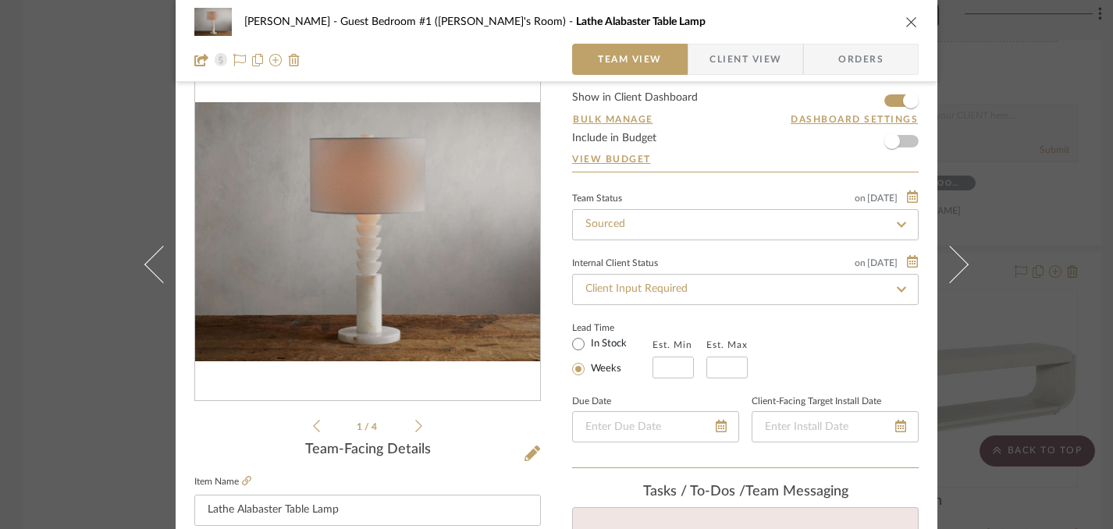
scroll to position [42, 0]
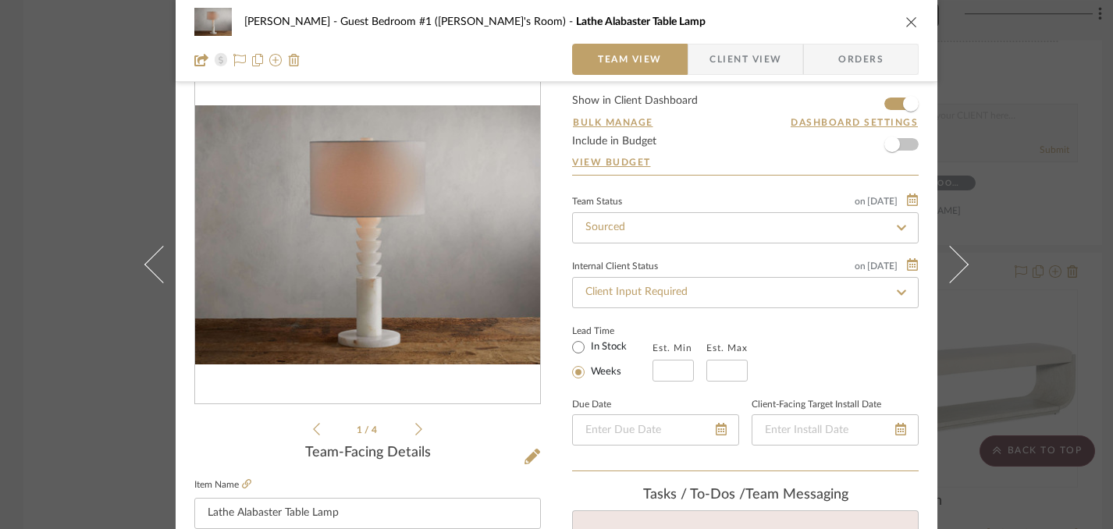
click at [415, 428] on icon at bounding box center [418, 429] width 7 height 14
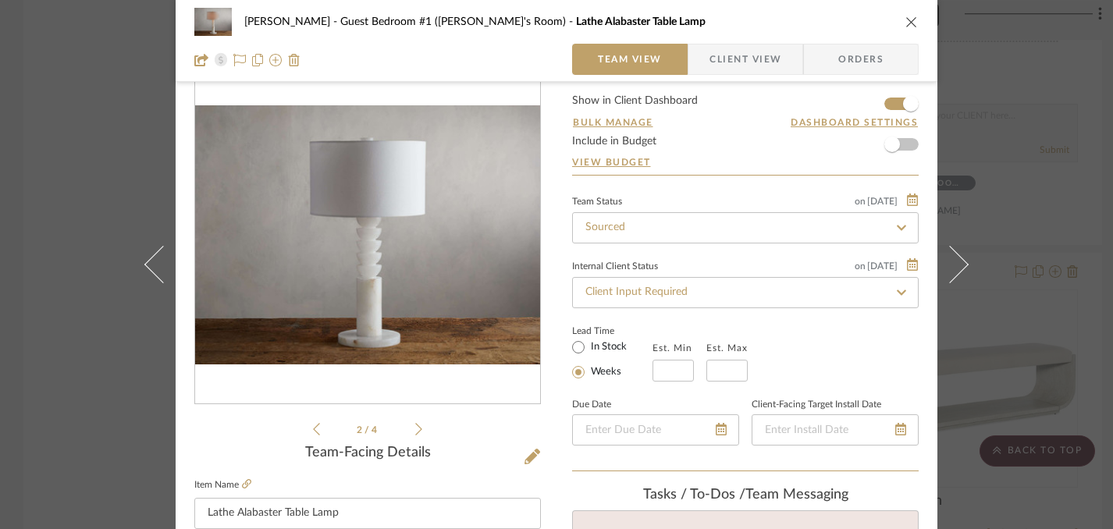
click at [905, 20] on icon "close" at bounding box center [911, 22] width 12 height 12
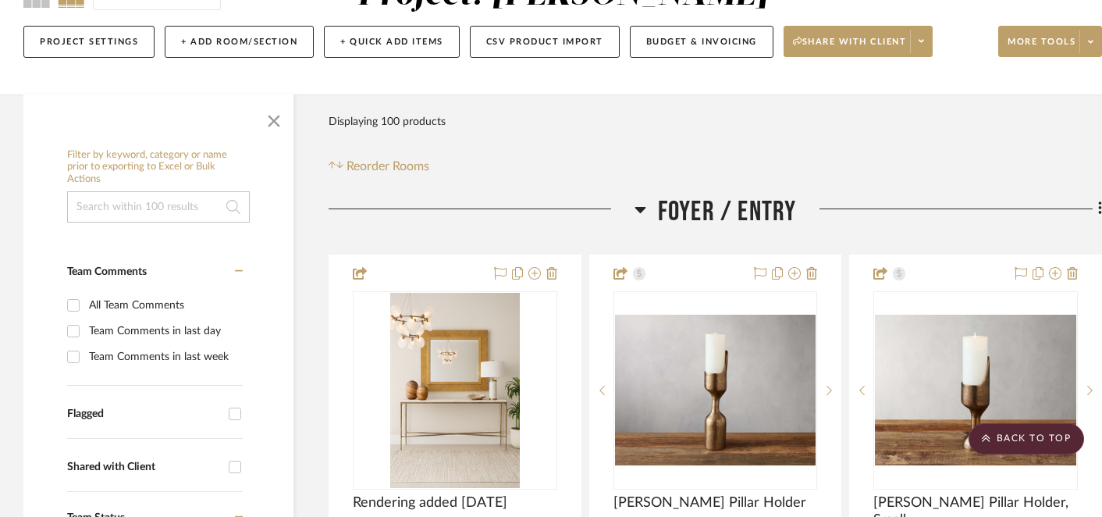
scroll to position [0, 0]
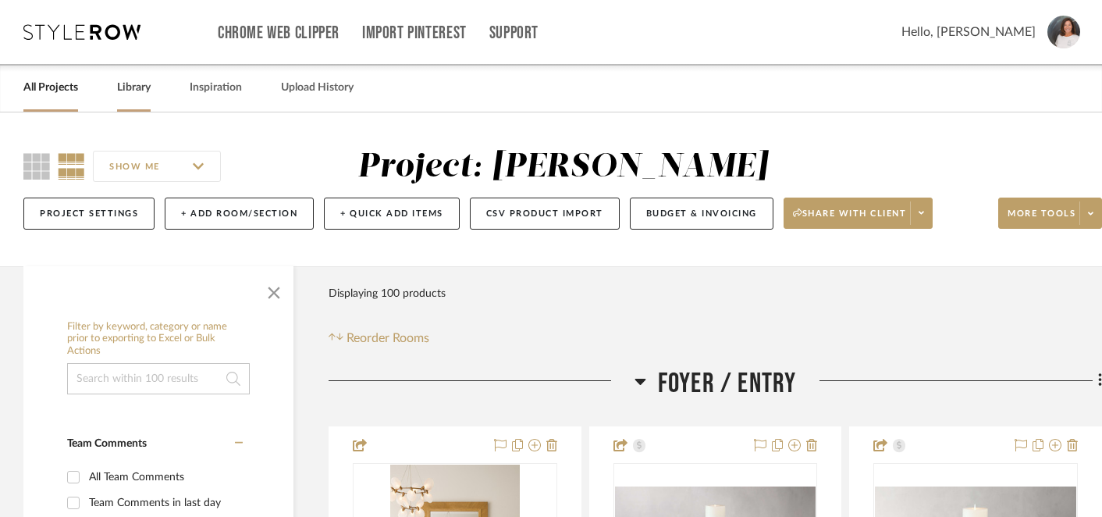
click at [137, 88] on link "Library" at bounding box center [134, 87] width 34 height 21
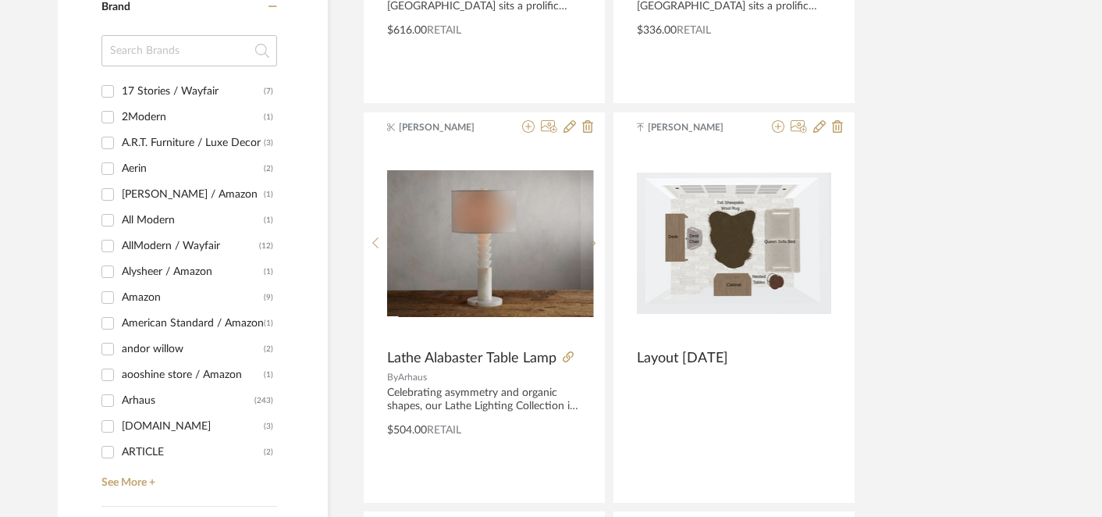
scroll to position [1383, 0]
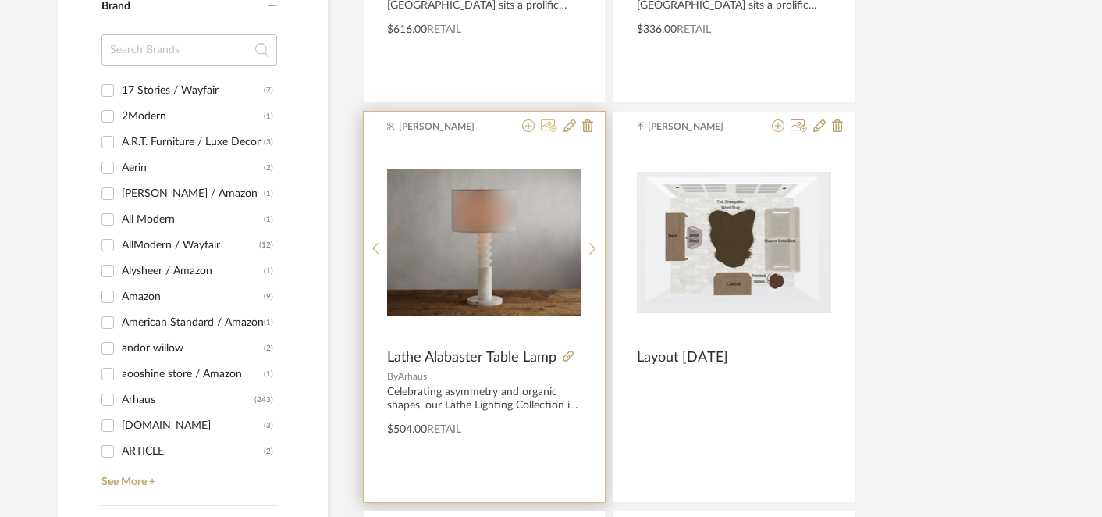
click at [551, 126] on icon at bounding box center [549, 125] width 16 height 12
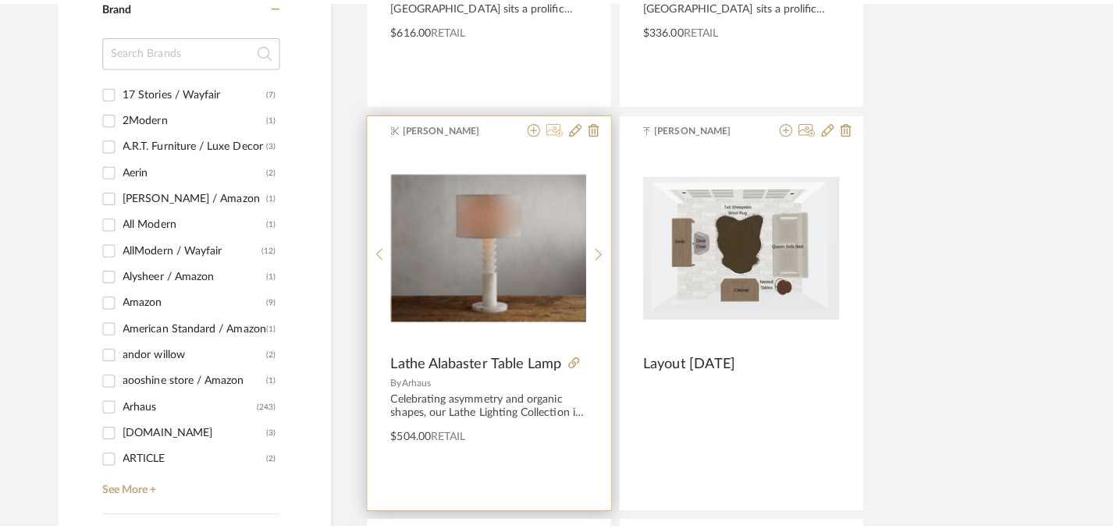
scroll to position [0, 0]
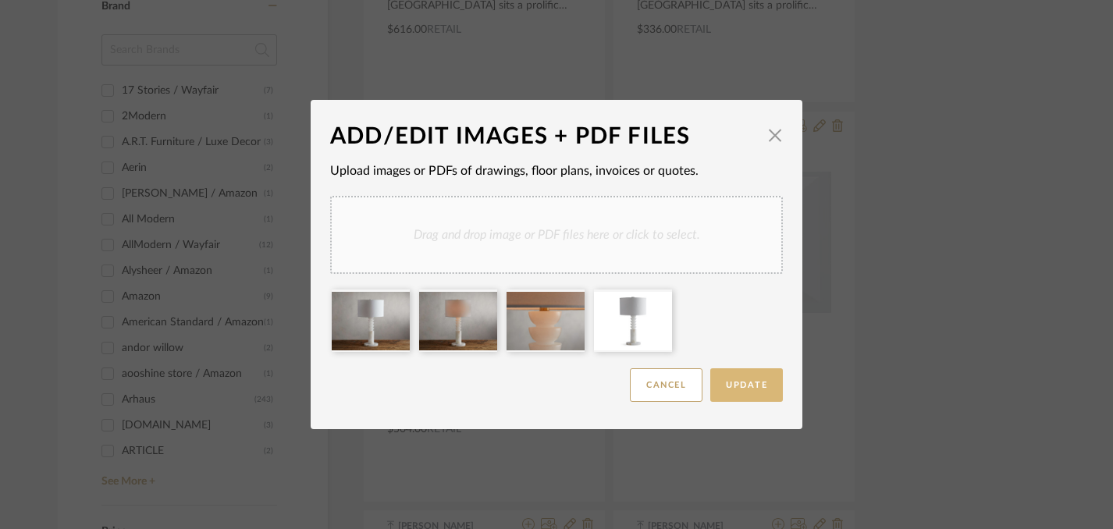
click at [745, 390] on button "Update" at bounding box center [746, 385] width 73 height 34
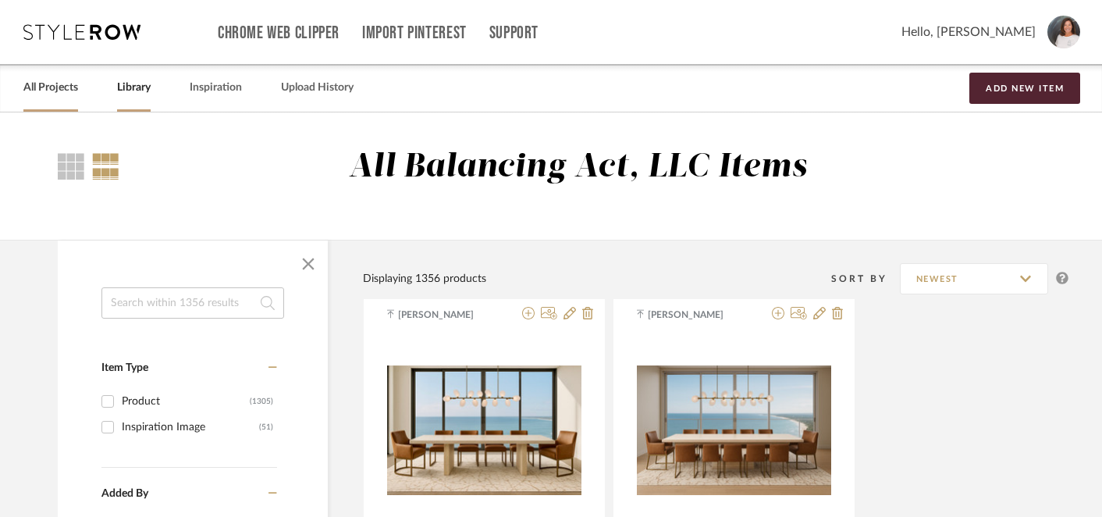
click at [40, 97] on link "All Projects" at bounding box center [50, 87] width 55 height 21
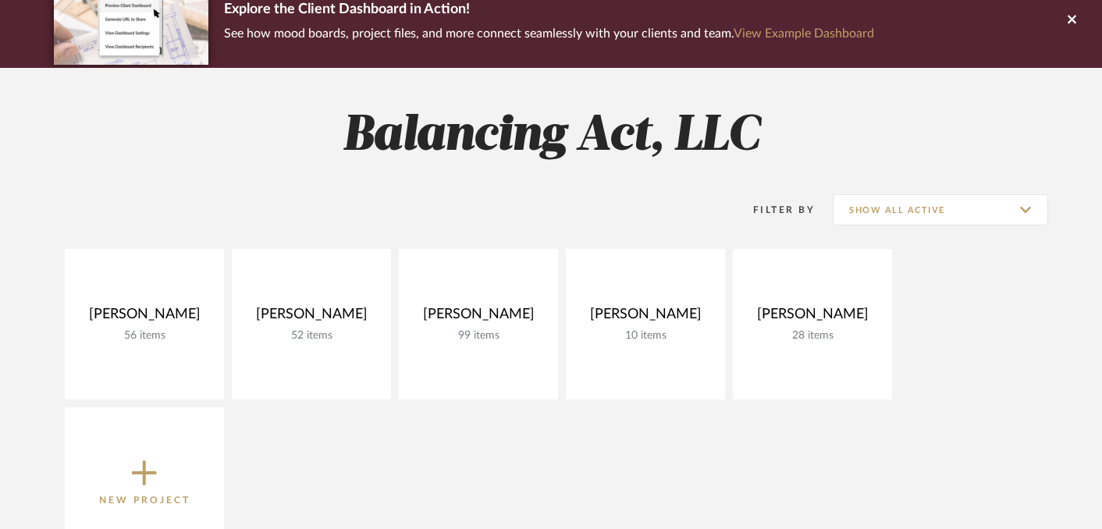
scroll to position [174, 0]
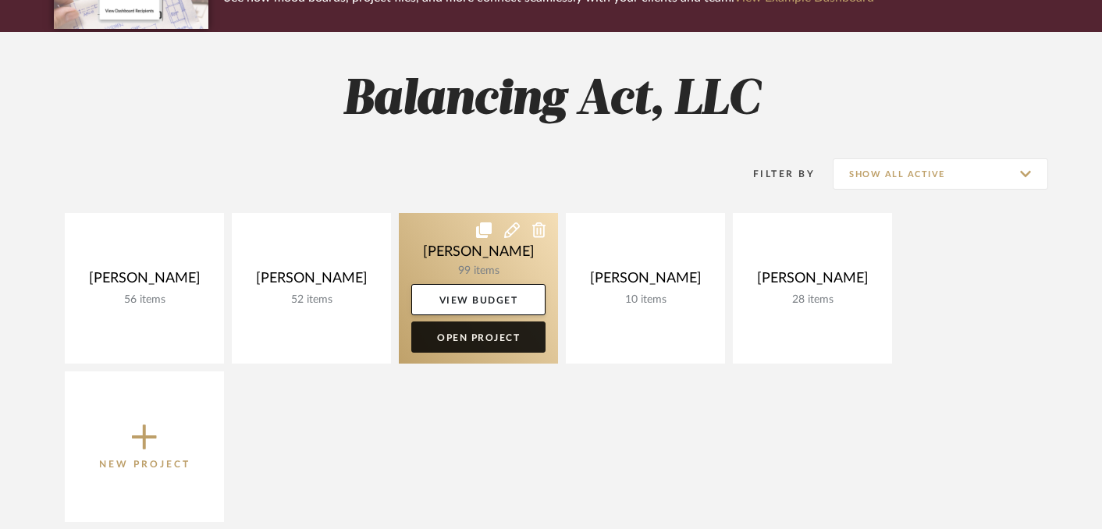
click at [474, 344] on link "Open Project" at bounding box center [478, 336] width 134 height 31
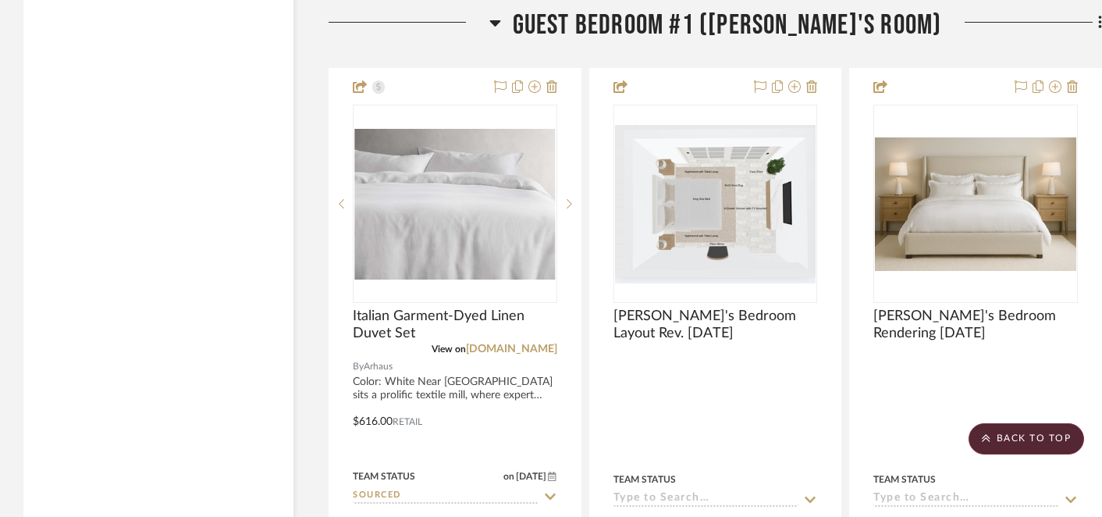
scroll to position [9219, 0]
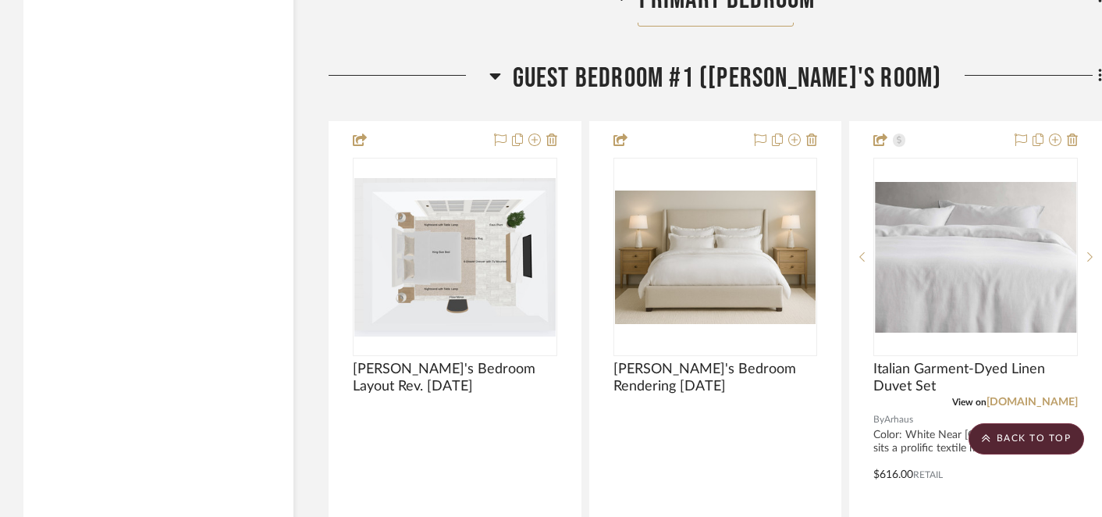
drag, startPoint x: 445, startPoint y: 62, endPoint x: 972, endPoint y: 79, distance: 527.7
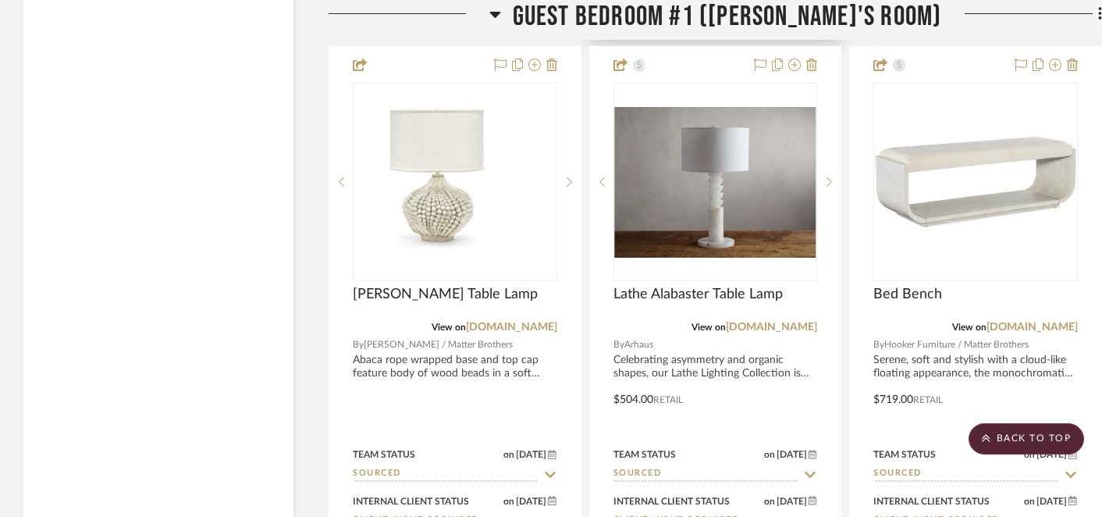
scroll to position [9928, 0]
